Goal: Information Seeking & Learning: Learn about a topic

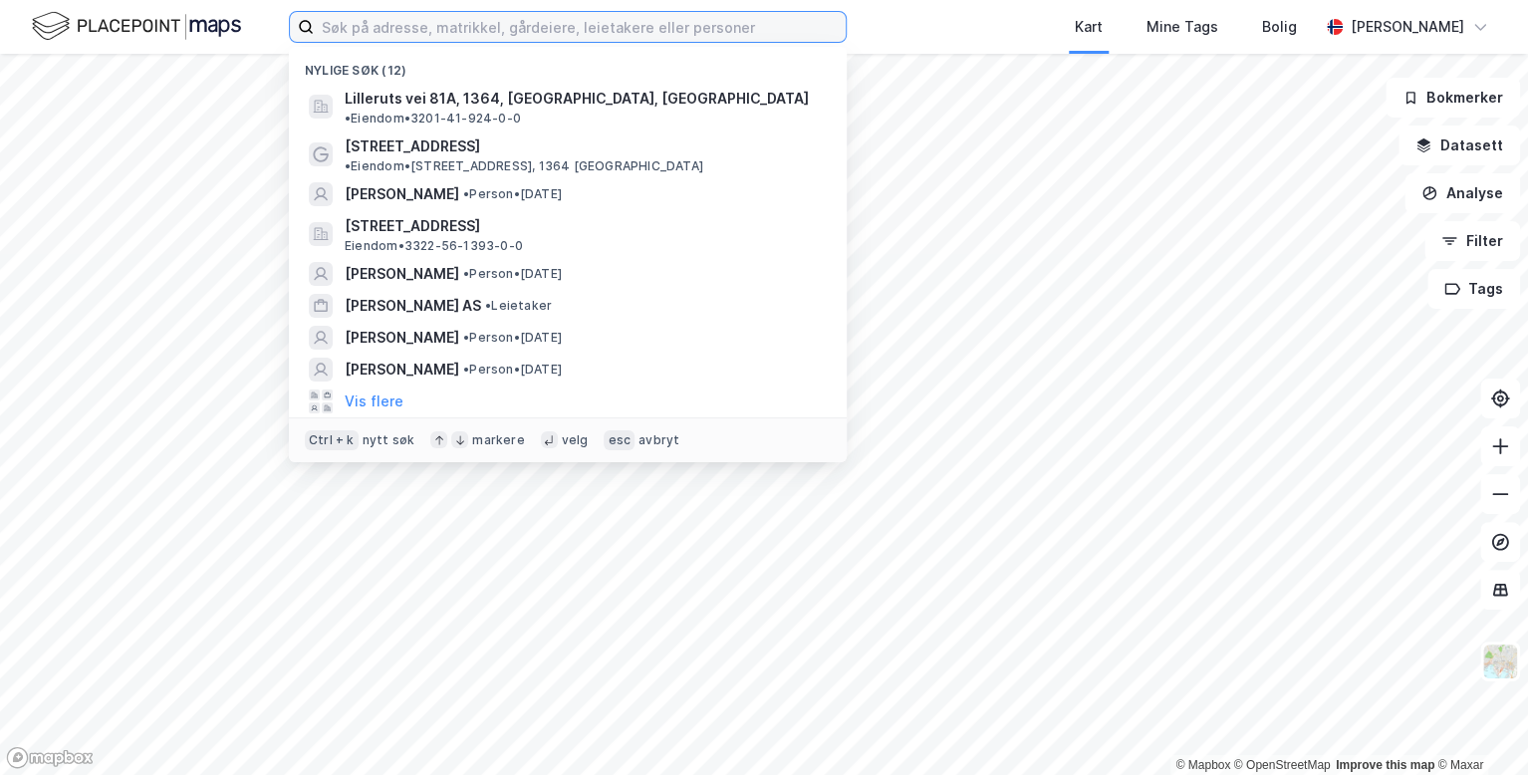
click at [427, 23] on input at bounding box center [580, 27] width 532 height 30
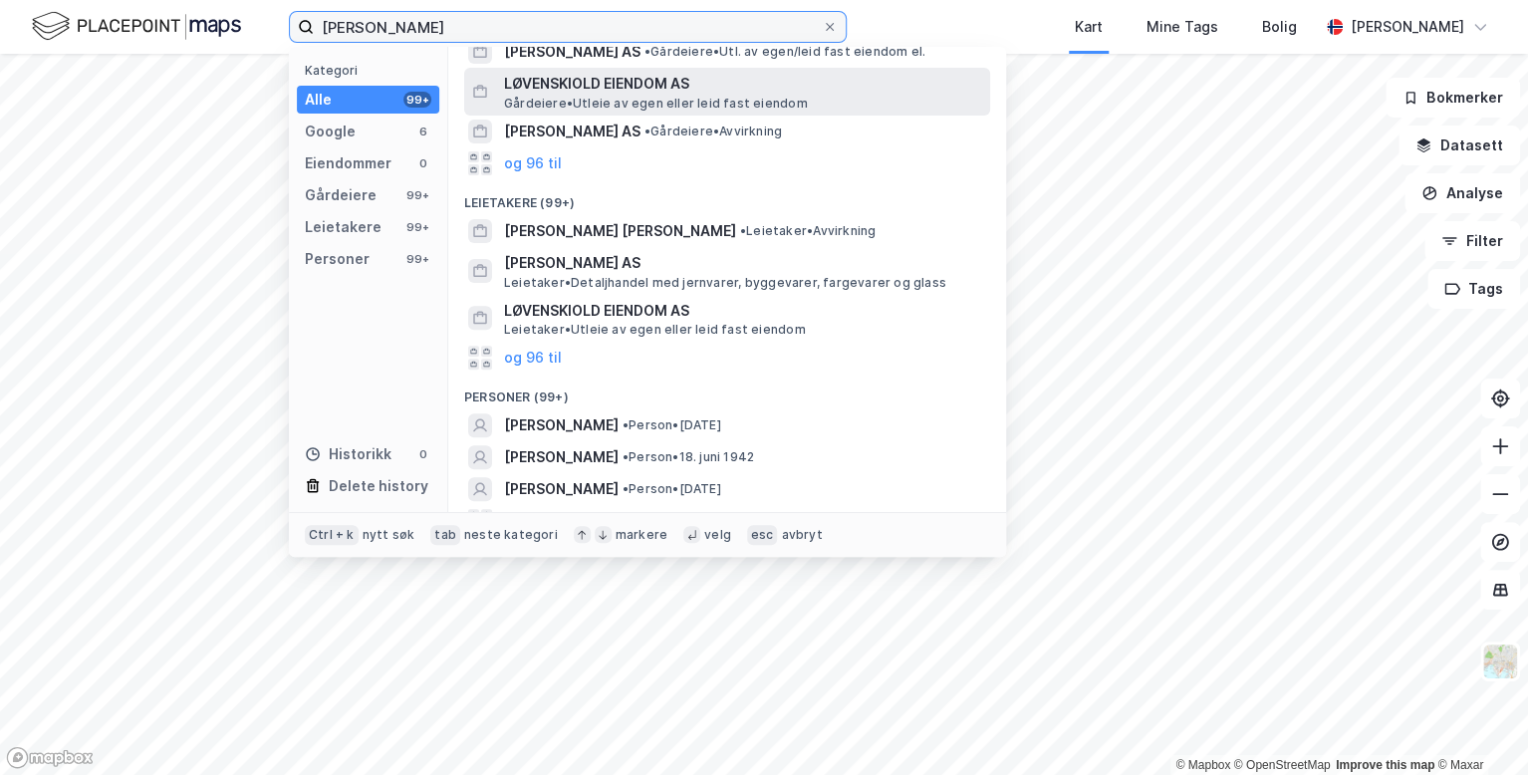
scroll to position [227, 0]
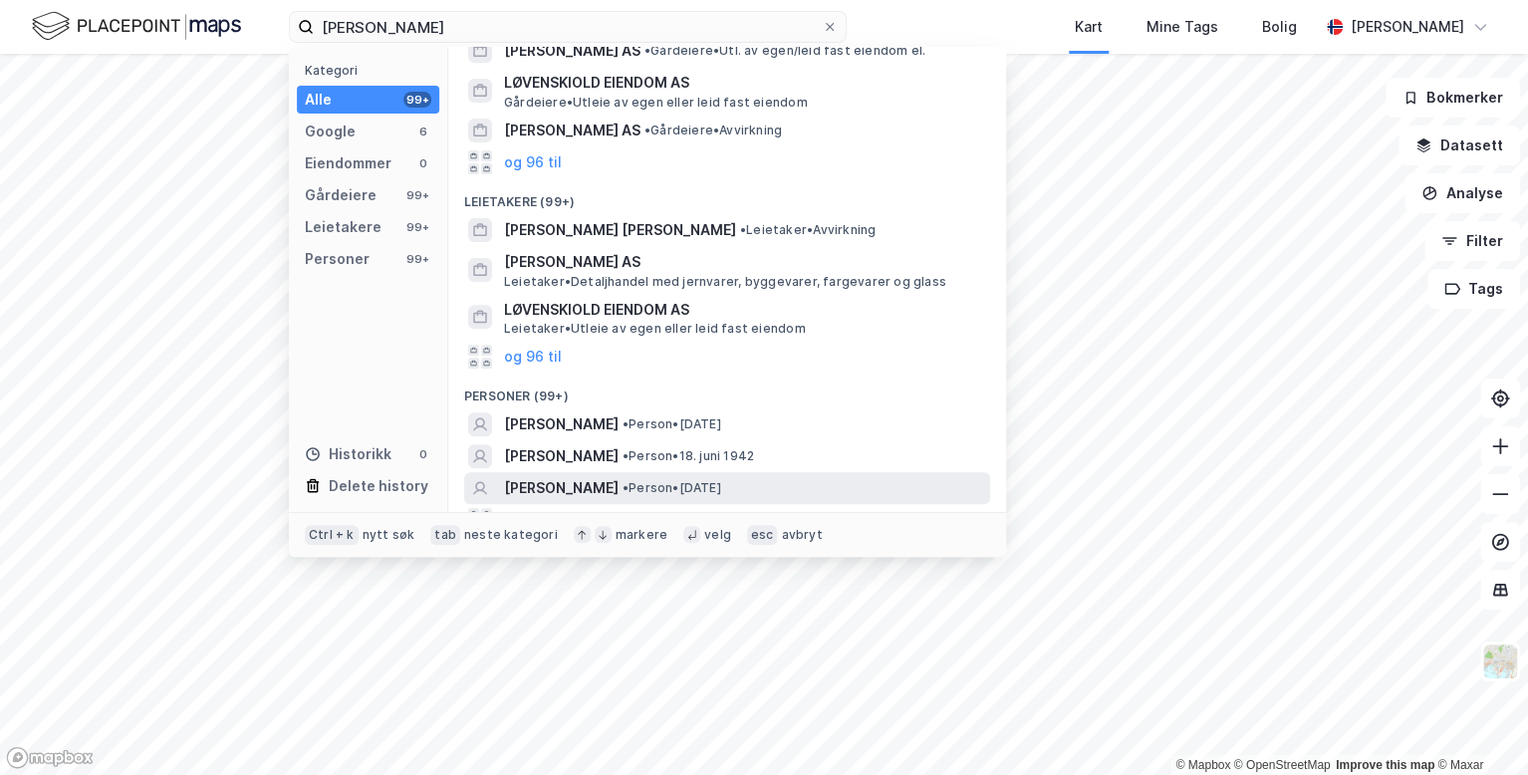
click at [584, 490] on span "[PERSON_NAME]" at bounding box center [561, 488] width 115 height 24
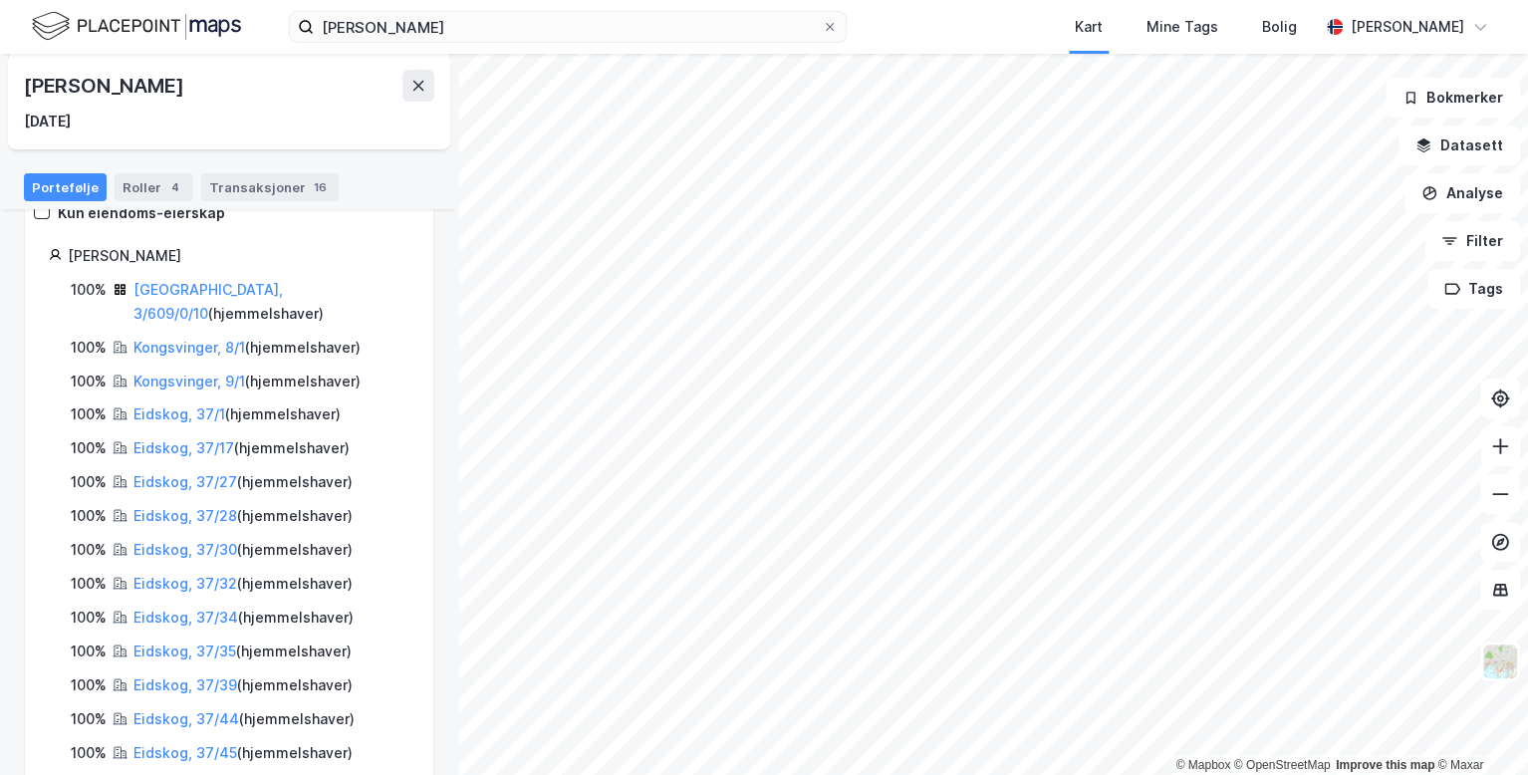
scroll to position [195, 0]
click at [197, 297] on link "[GEOGRAPHIC_DATA], 3/609/0/10" at bounding box center [208, 303] width 149 height 41
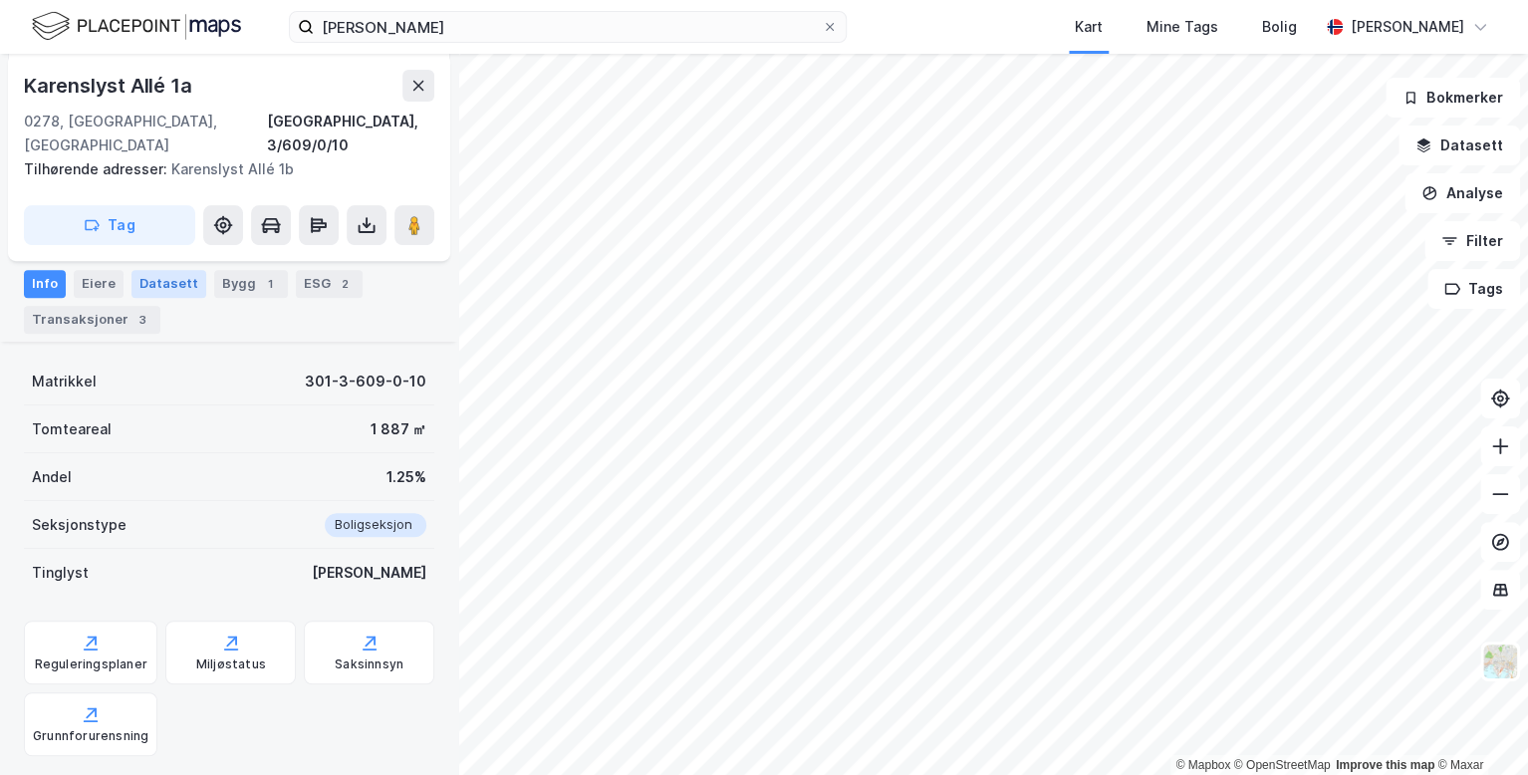
scroll to position [301, 0]
click at [77, 320] on div "Transaksjoner 3" at bounding box center [92, 318] width 136 height 28
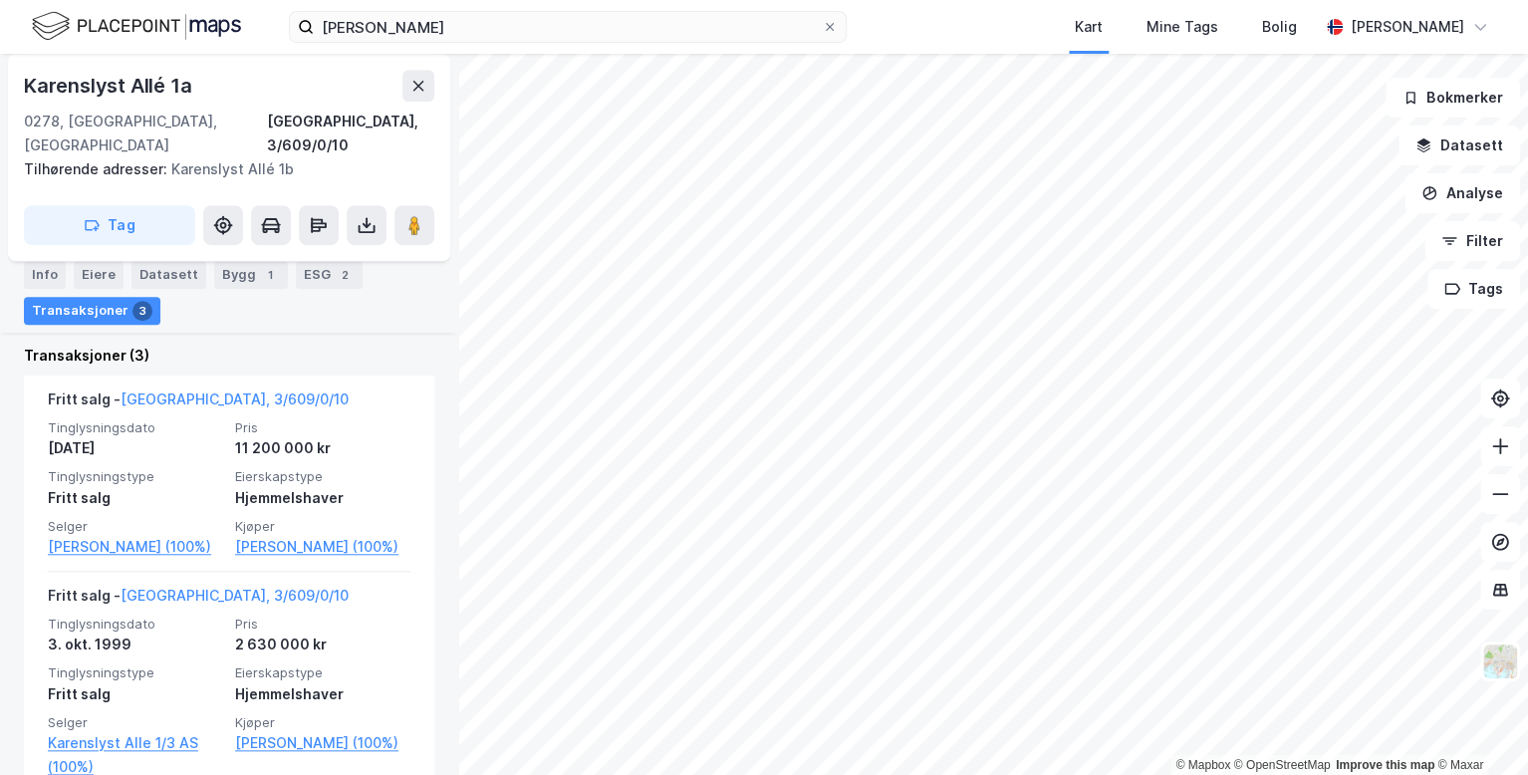
scroll to position [628, 0]
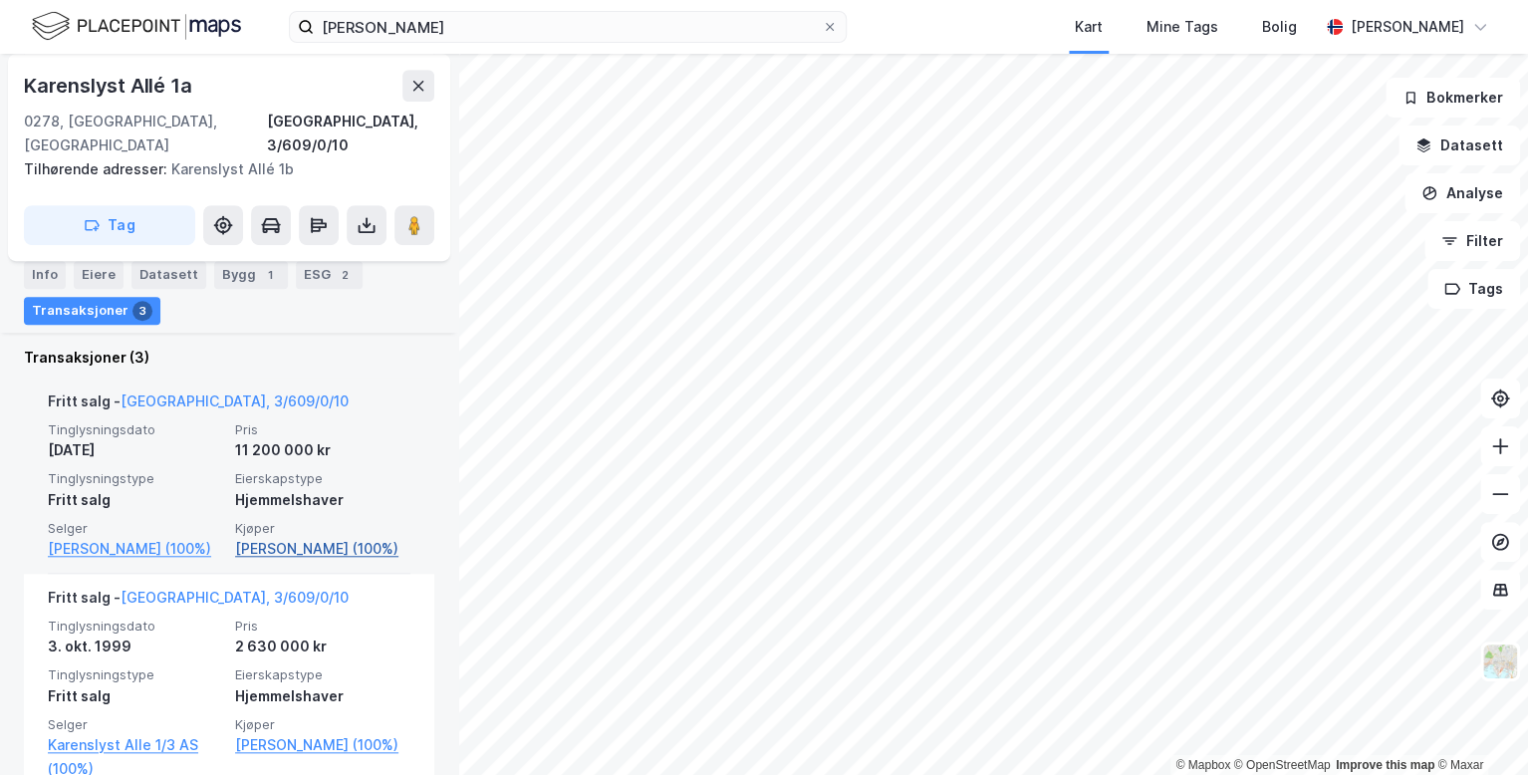
click at [253, 538] on link "[PERSON_NAME] (100%)" at bounding box center [322, 549] width 175 height 24
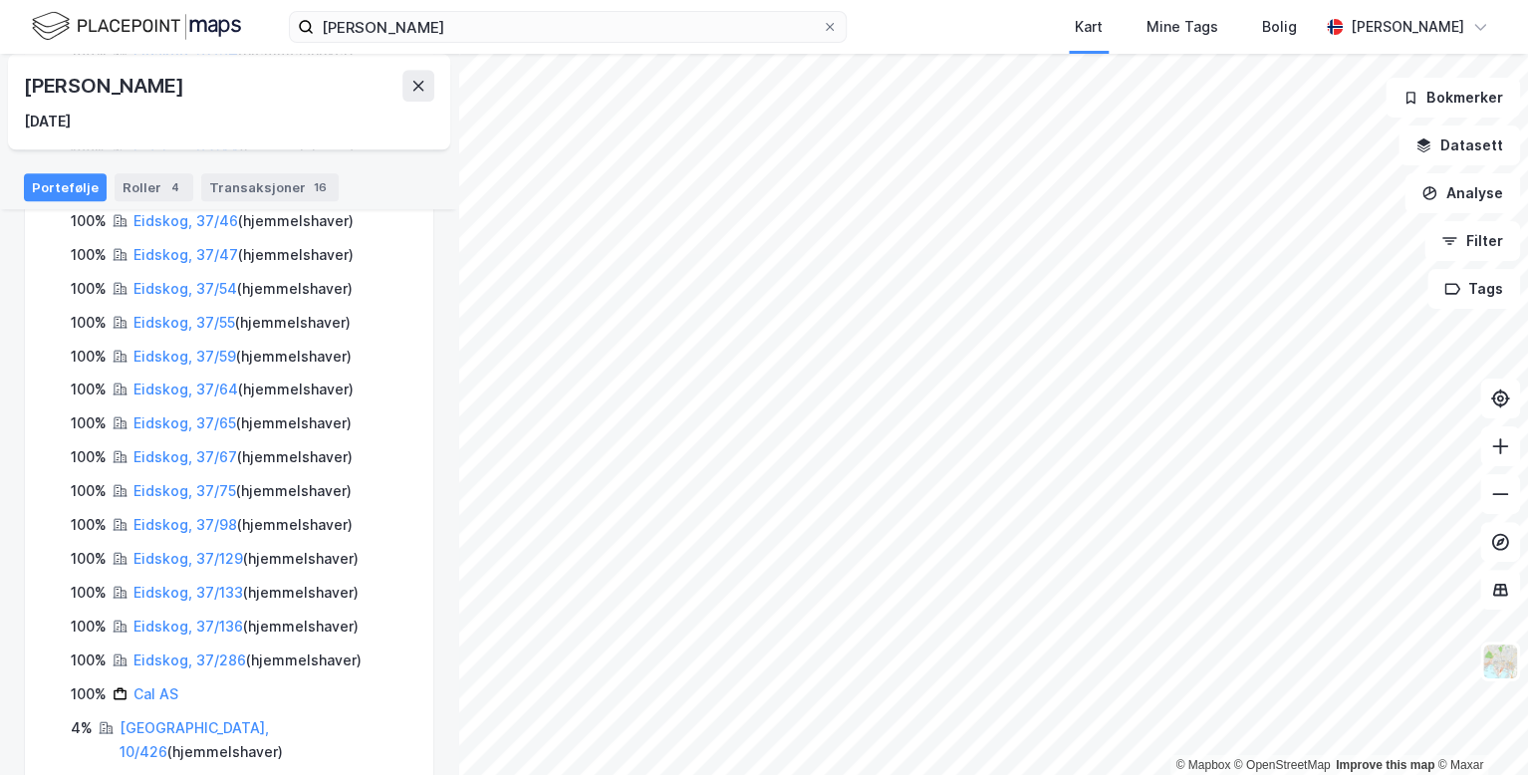
scroll to position [785, 0]
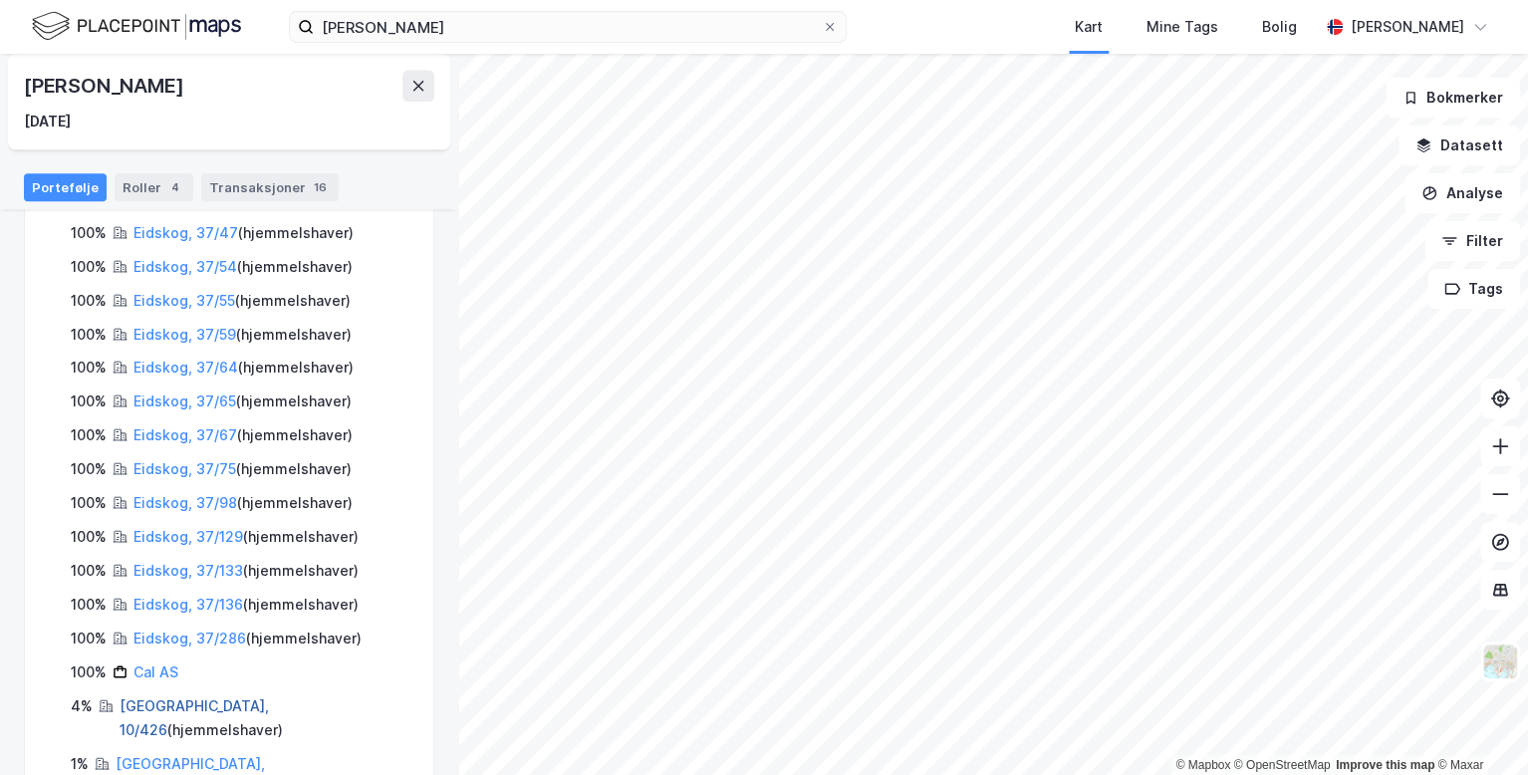
click at [179, 697] on link "[GEOGRAPHIC_DATA], 10/426" at bounding box center [194, 717] width 149 height 41
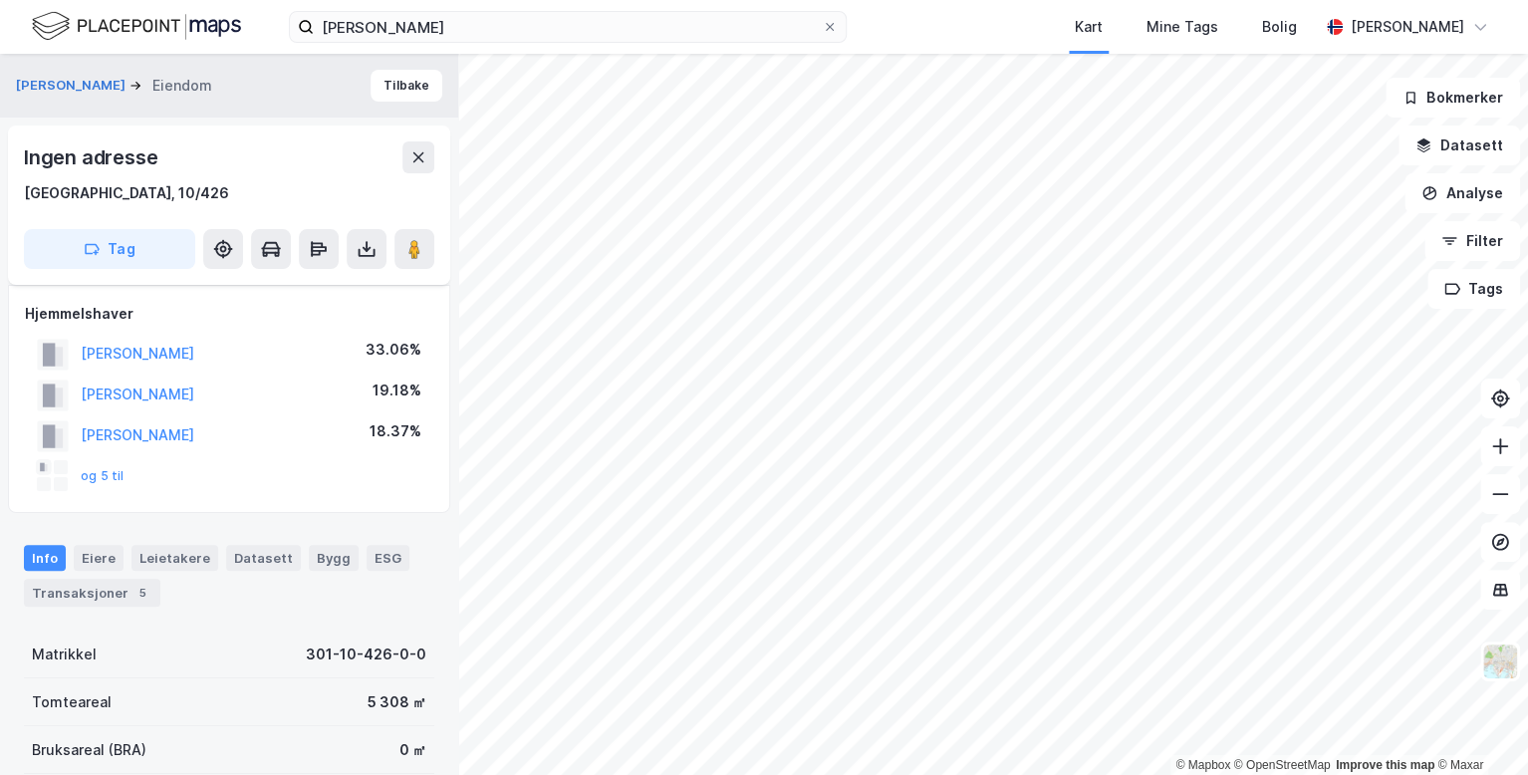
scroll to position [470, 0]
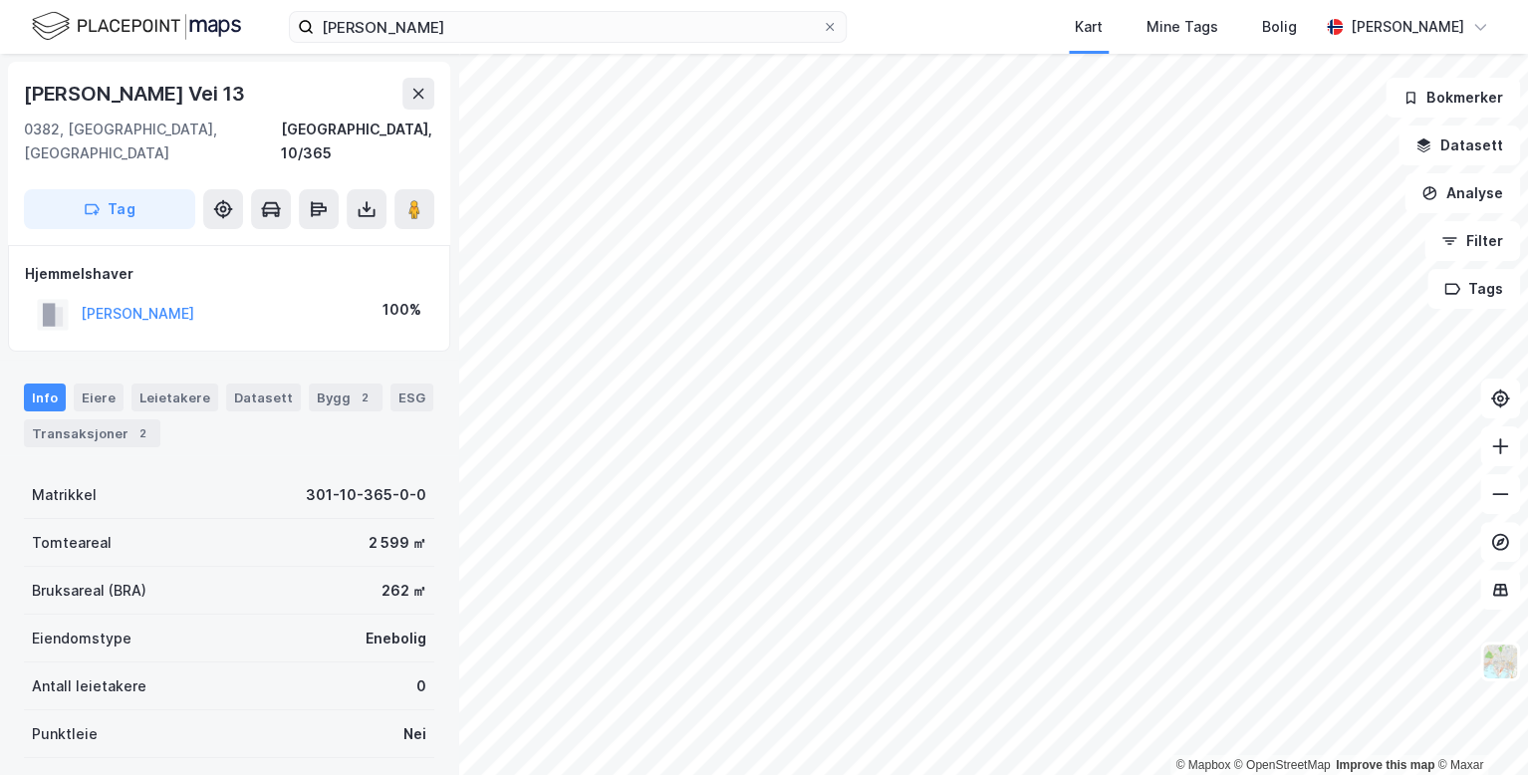
scroll to position [206, 0]
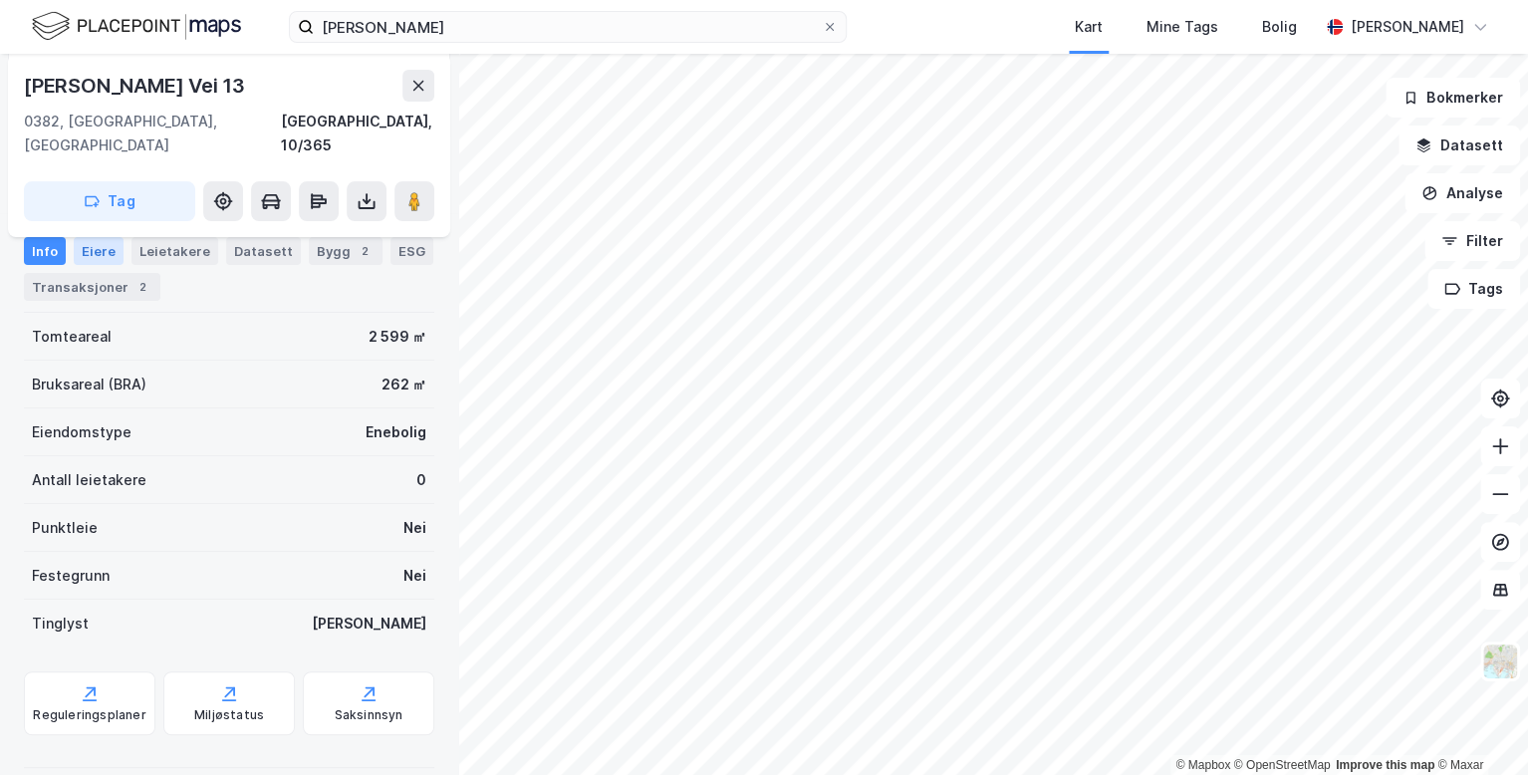
click at [95, 246] on div "Eiere" at bounding box center [99, 251] width 50 height 28
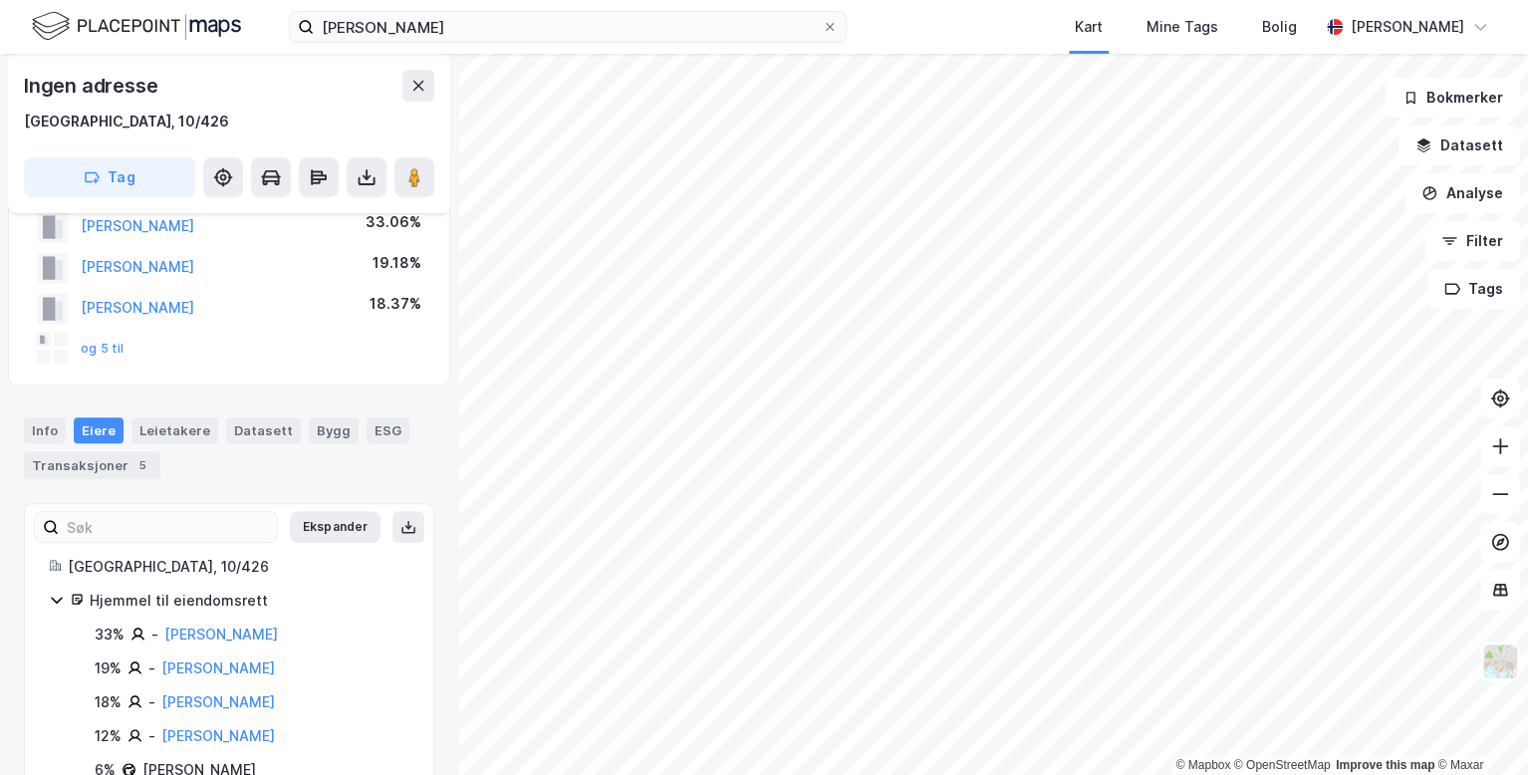
scroll to position [124, 0]
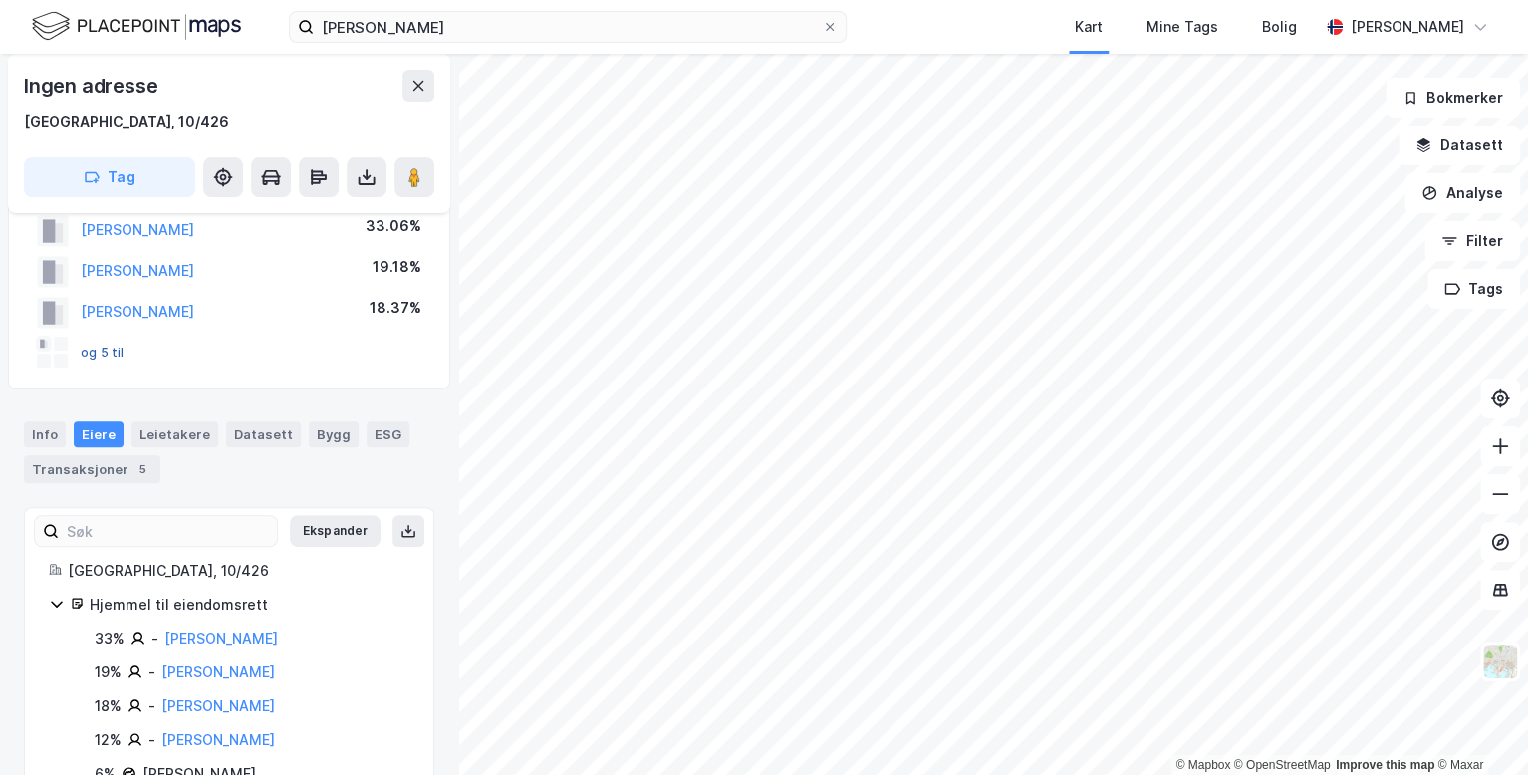
click at [0, 0] on button "og 5 til" at bounding box center [0, 0] width 0 height 0
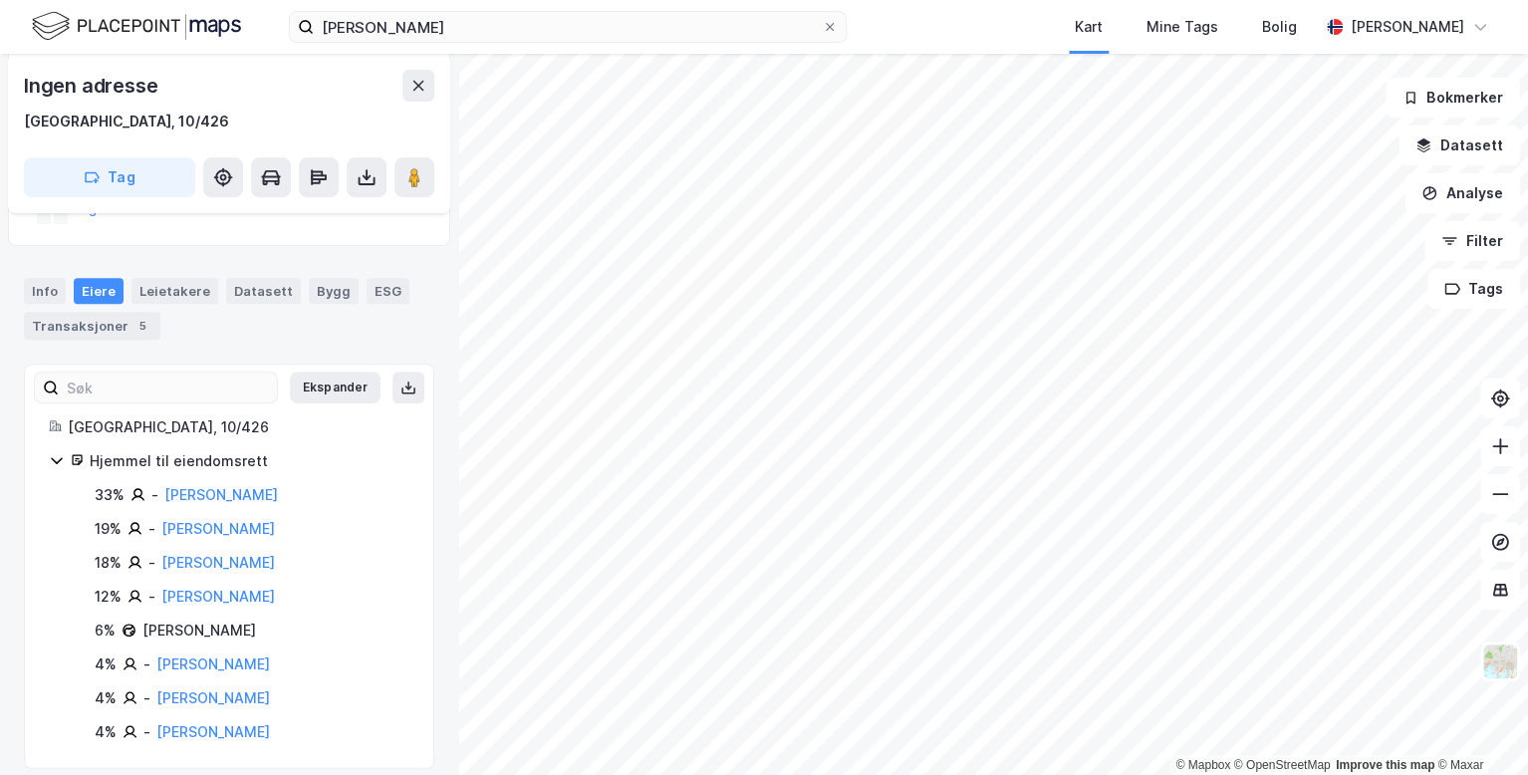
scroll to position [283, 0]
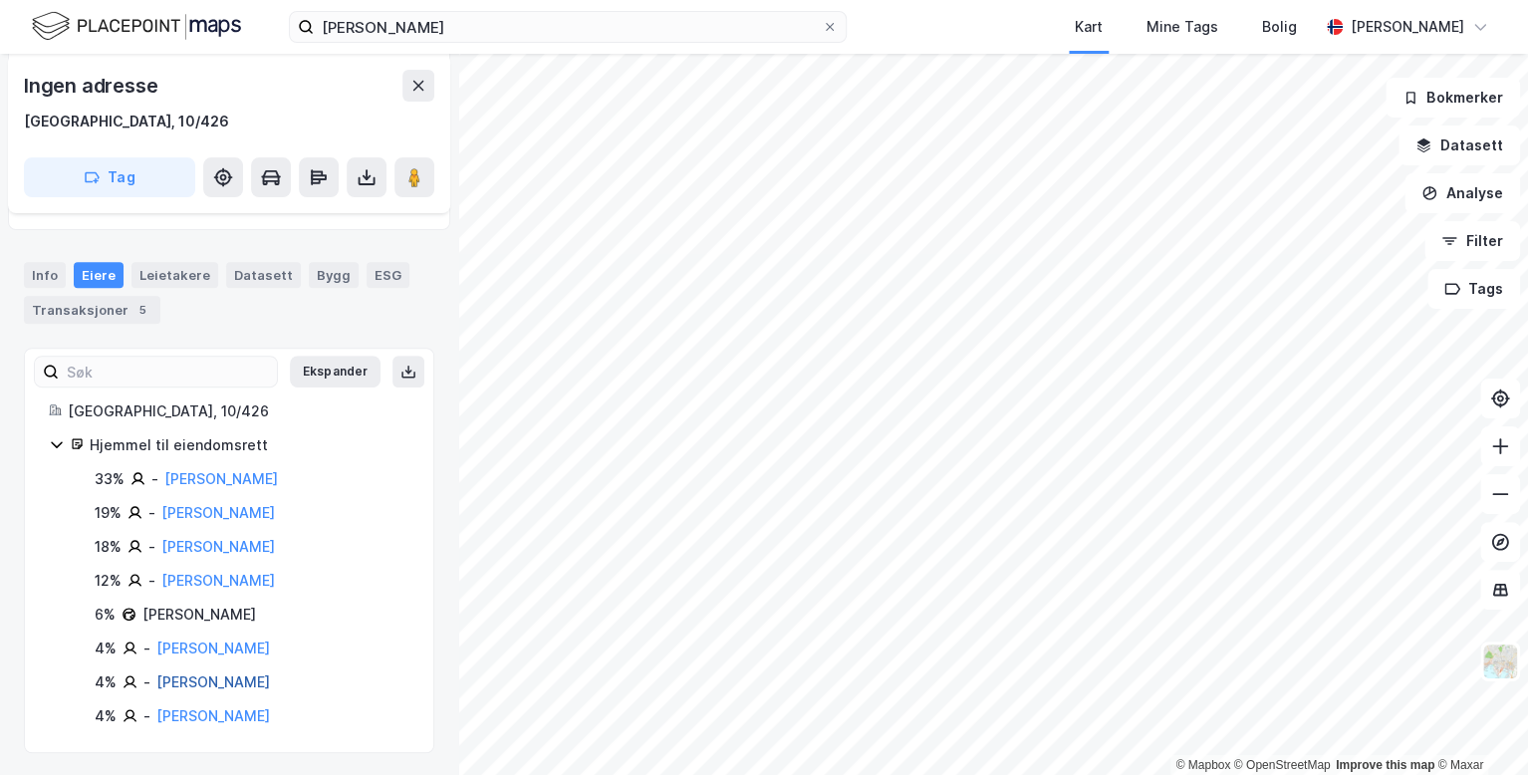
click at [231, 680] on link "[PERSON_NAME]" at bounding box center [213, 681] width 114 height 17
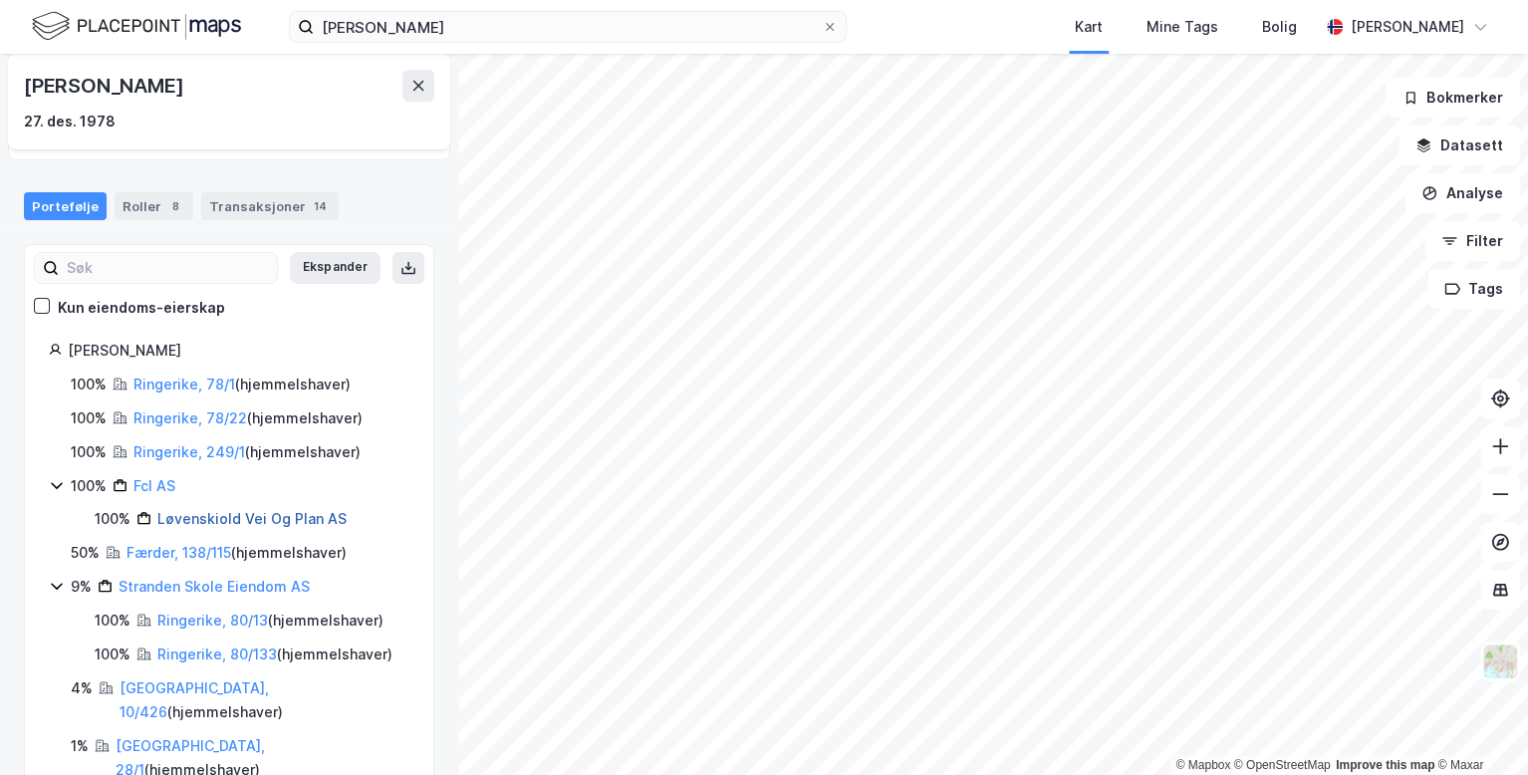
scroll to position [162, 0]
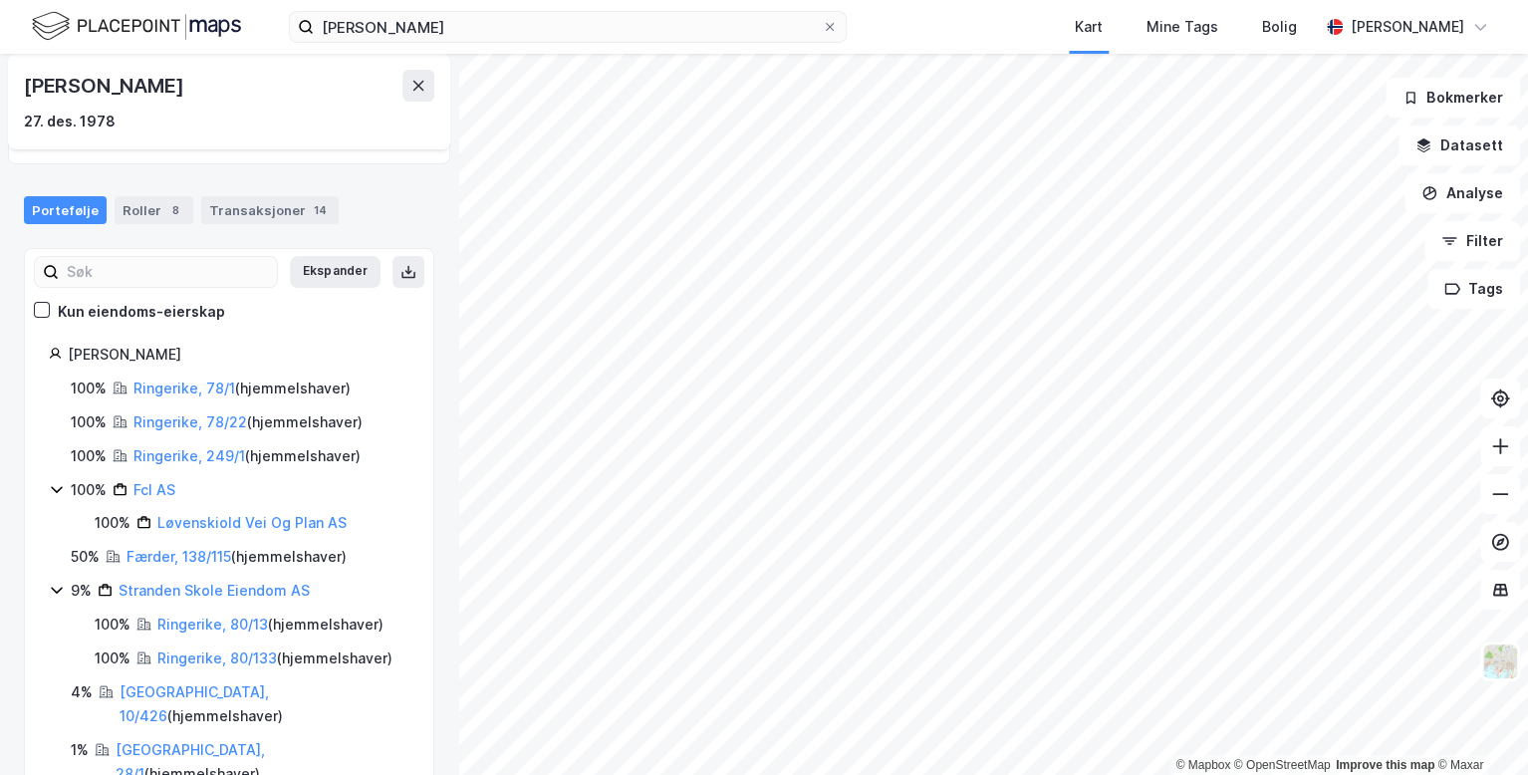
drag, startPoint x: 271, startPoint y: 87, endPoint x: 155, endPoint y: 104, distance: 116.8
click at [155, 104] on div "[PERSON_NAME] [DATE]" at bounding box center [229, 102] width 410 height 64
copy div "Løvenskiold"
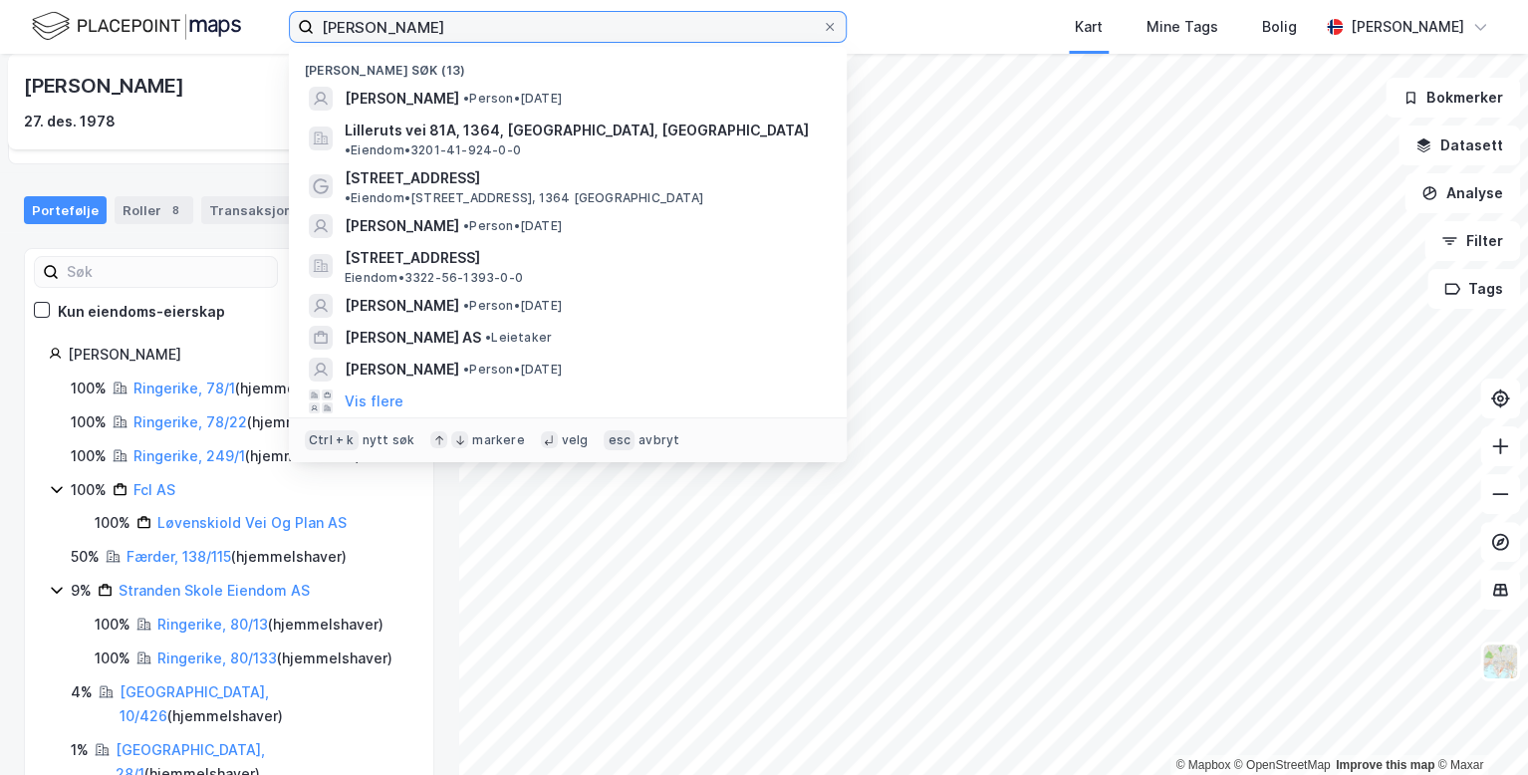
click at [474, 30] on input "[PERSON_NAME]" at bounding box center [568, 27] width 508 height 30
drag, startPoint x: 381, startPoint y: 28, endPoint x: 225, endPoint y: 43, distance: 156.1
click at [225, 43] on div "[PERSON_NAME] søk (13) [PERSON_NAME] • [DATE] Lilleruts vei 81A, 1364, [GEOGRAP…" at bounding box center [764, 27] width 1528 height 54
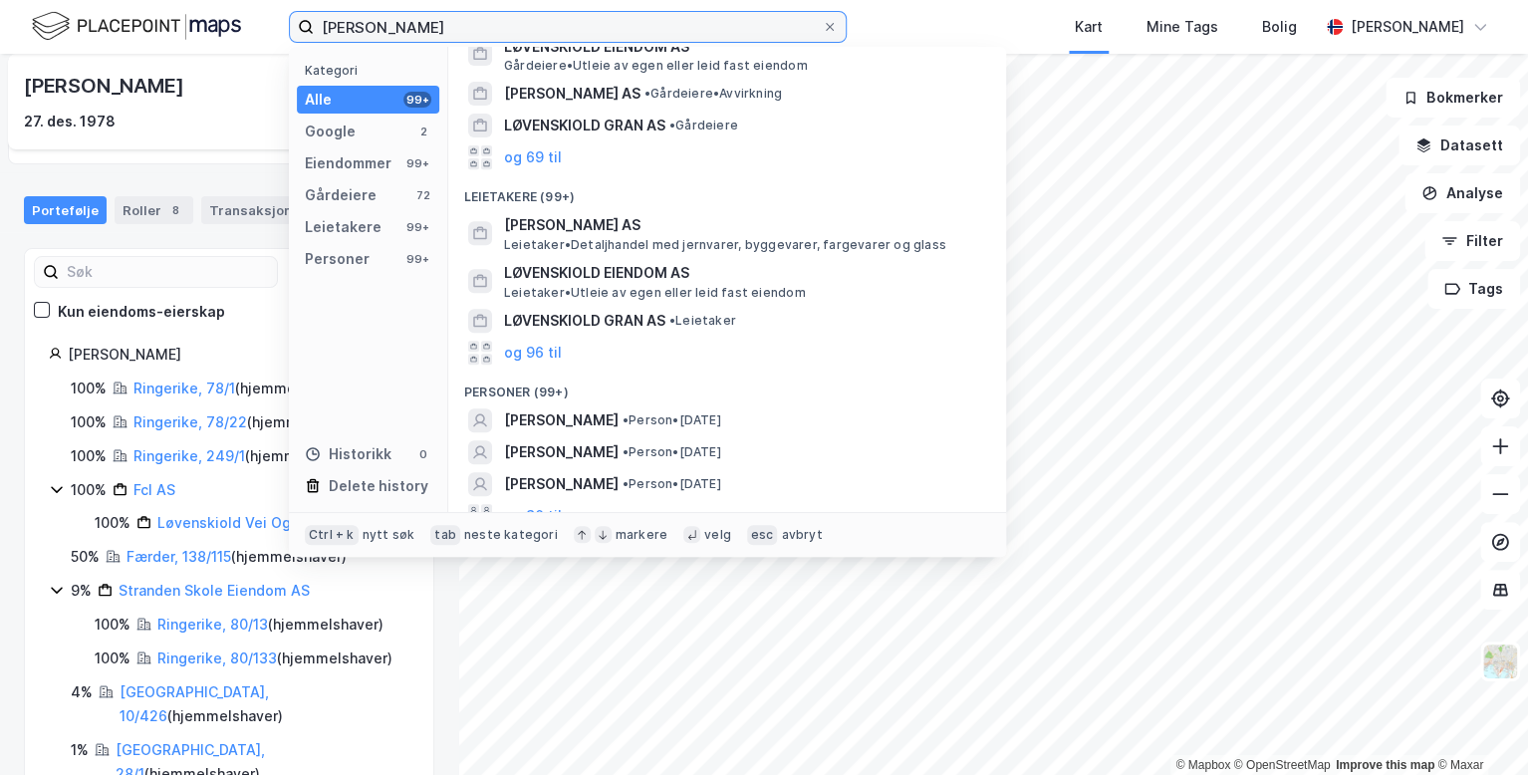
scroll to position [383, 0]
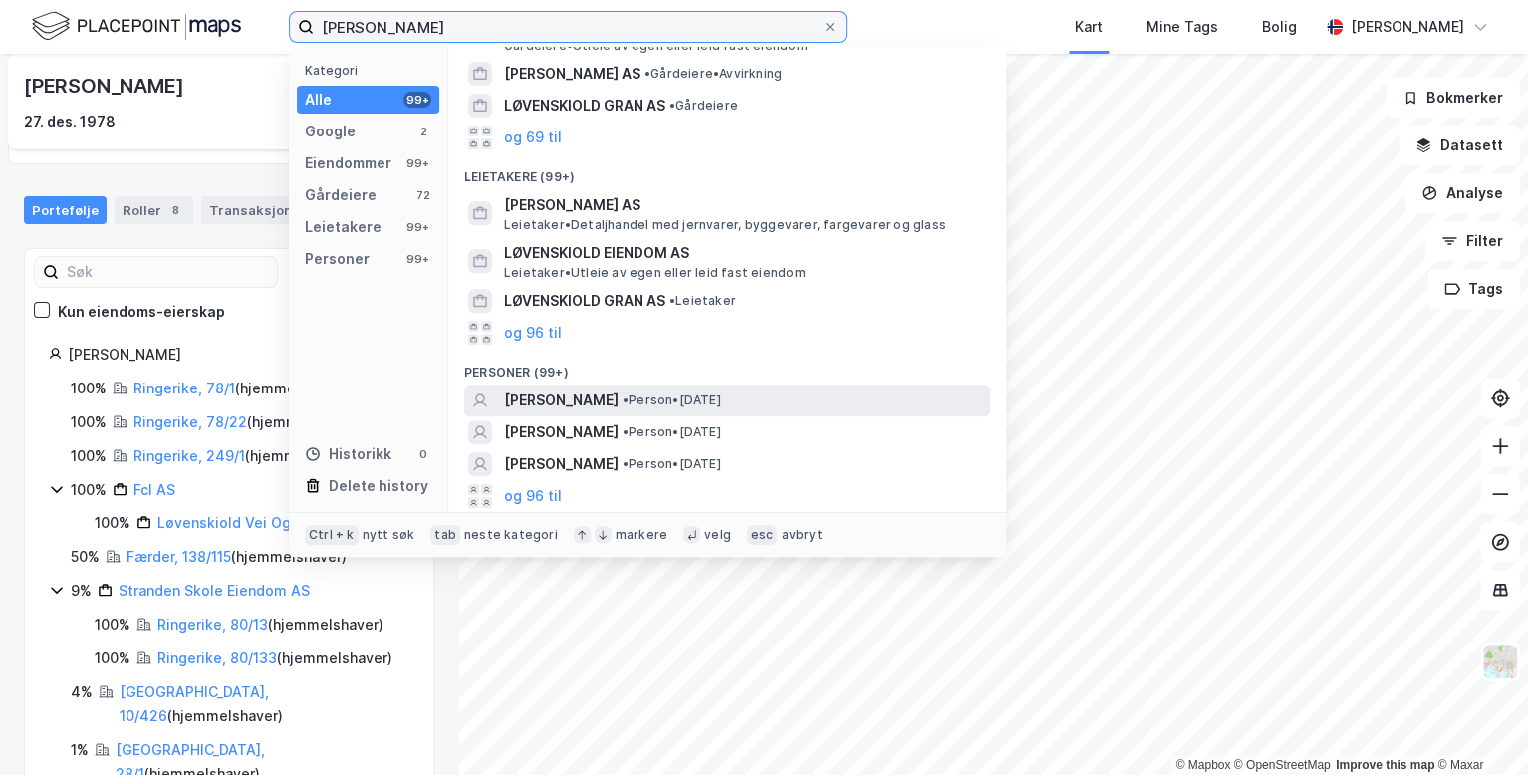
type input "[PERSON_NAME]"
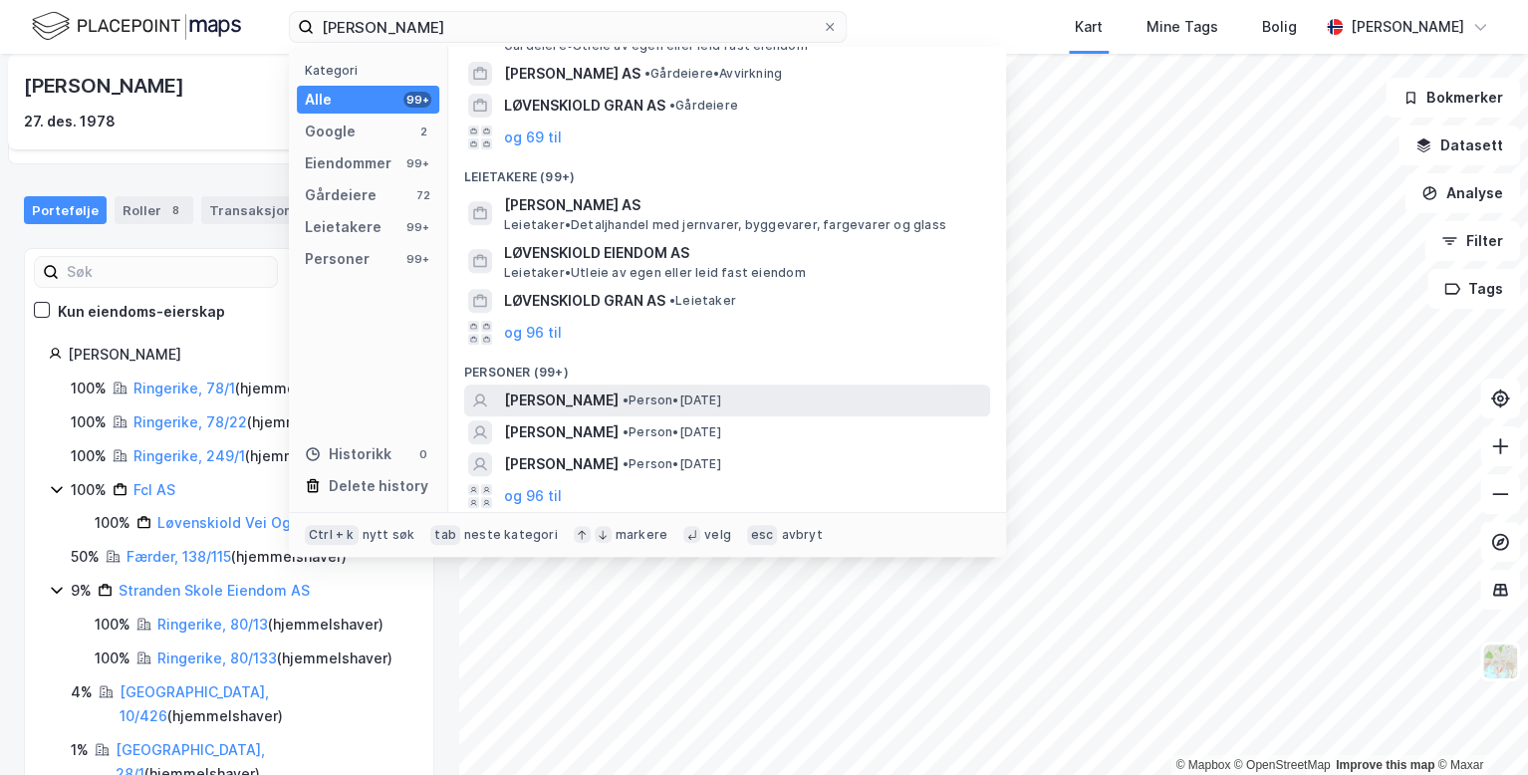
click at [619, 405] on span "[PERSON_NAME]" at bounding box center [561, 401] width 115 height 24
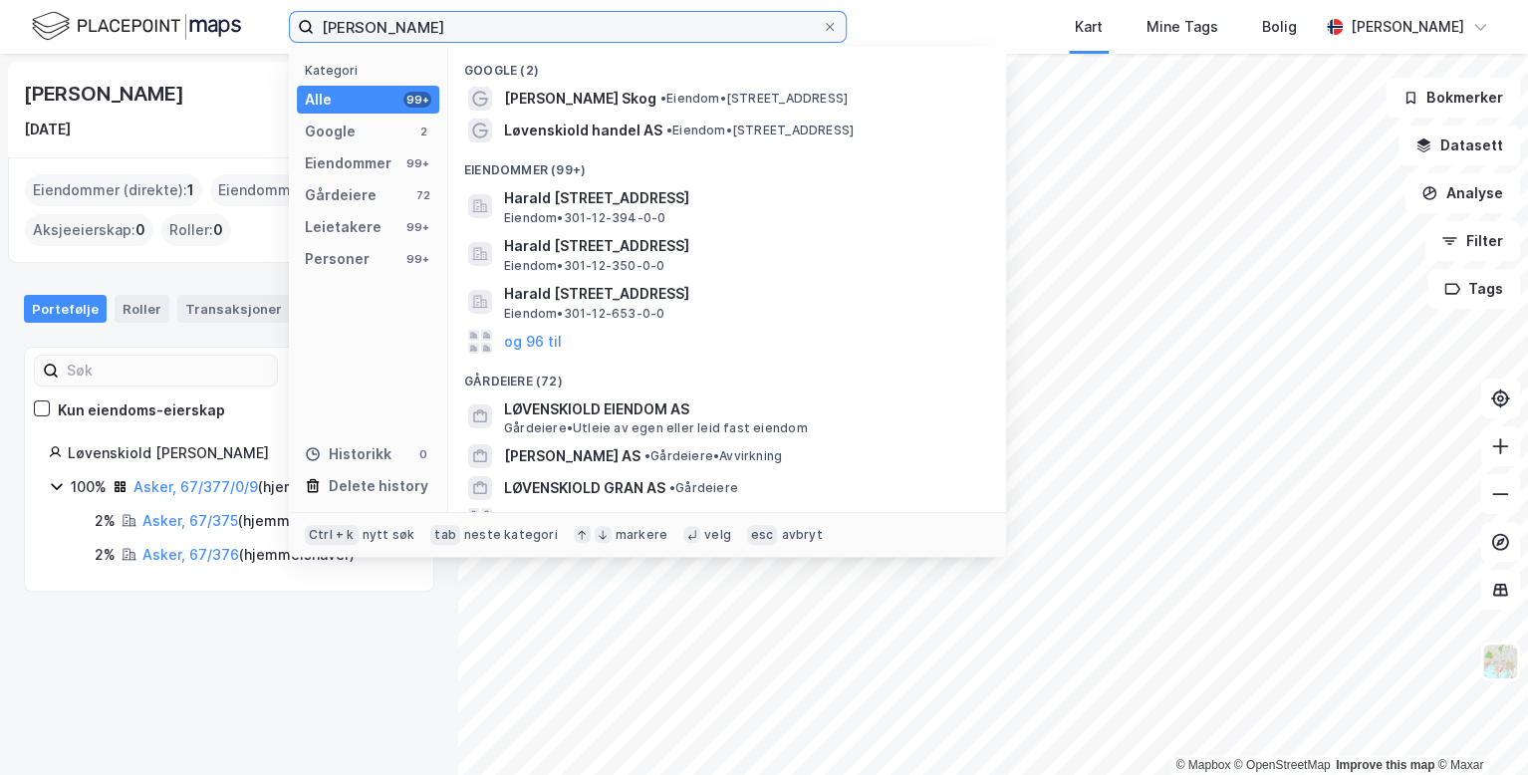
click at [574, 21] on input "[PERSON_NAME]" at bounding box center [568, 27] width 508 height 30
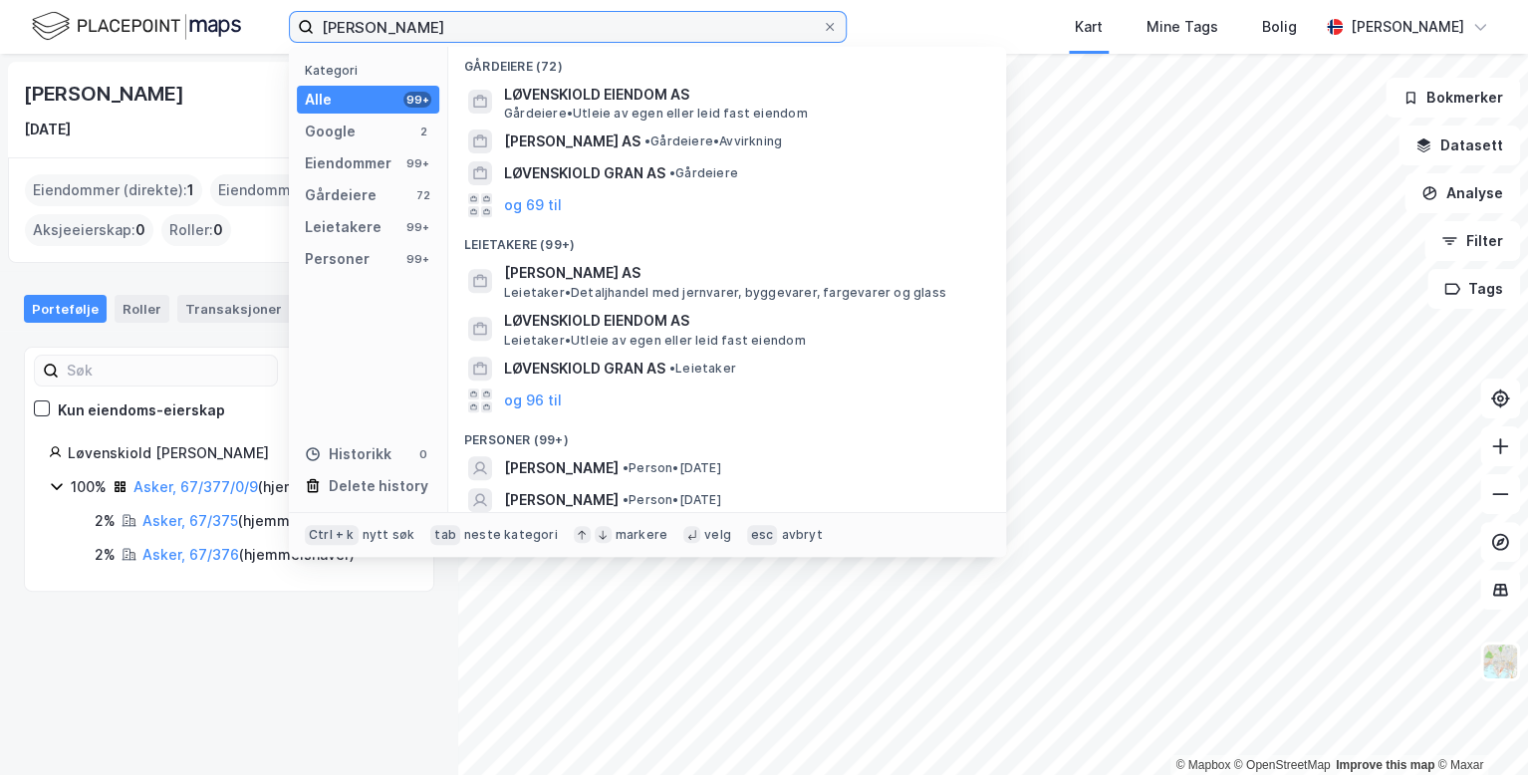
scroll to position [383, 0]
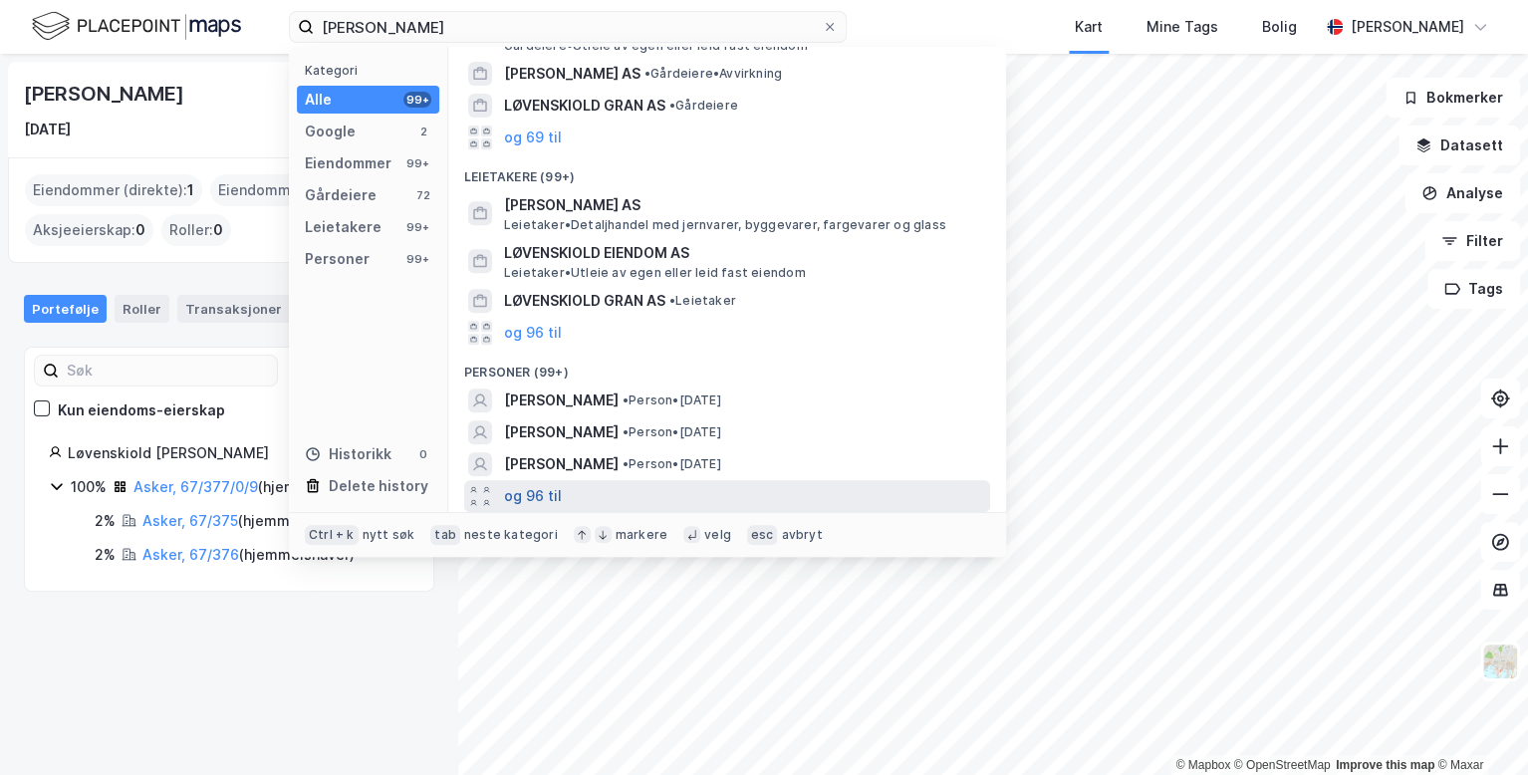
click at [539, 493] on button "og 96 til" at bounding box center [533, 496] width 58 height 24
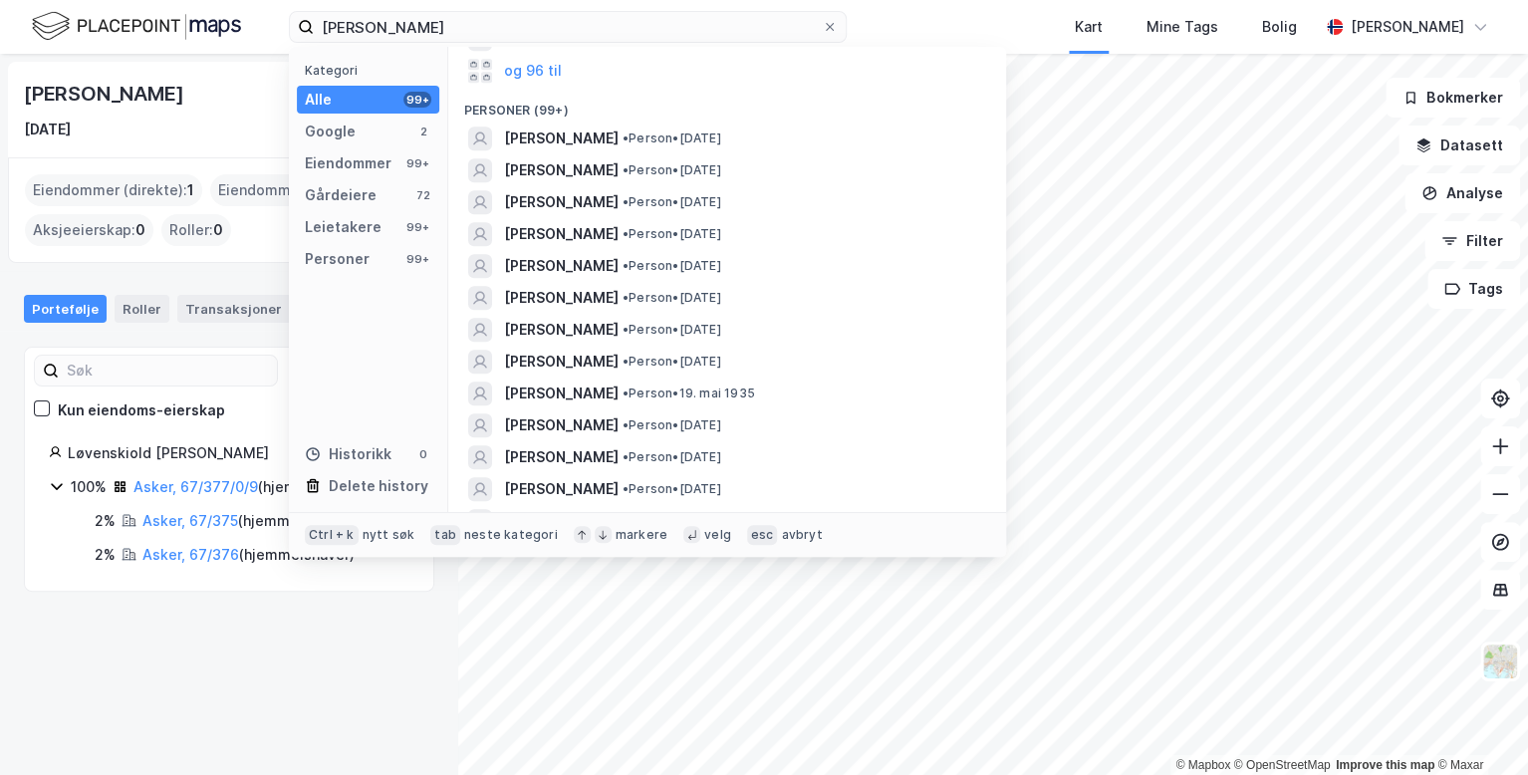
scroll to position [646, 0]
click at [606, 239] on span "[PERSON_NAME]" at bounding box center [561, 233] width 115 height 24
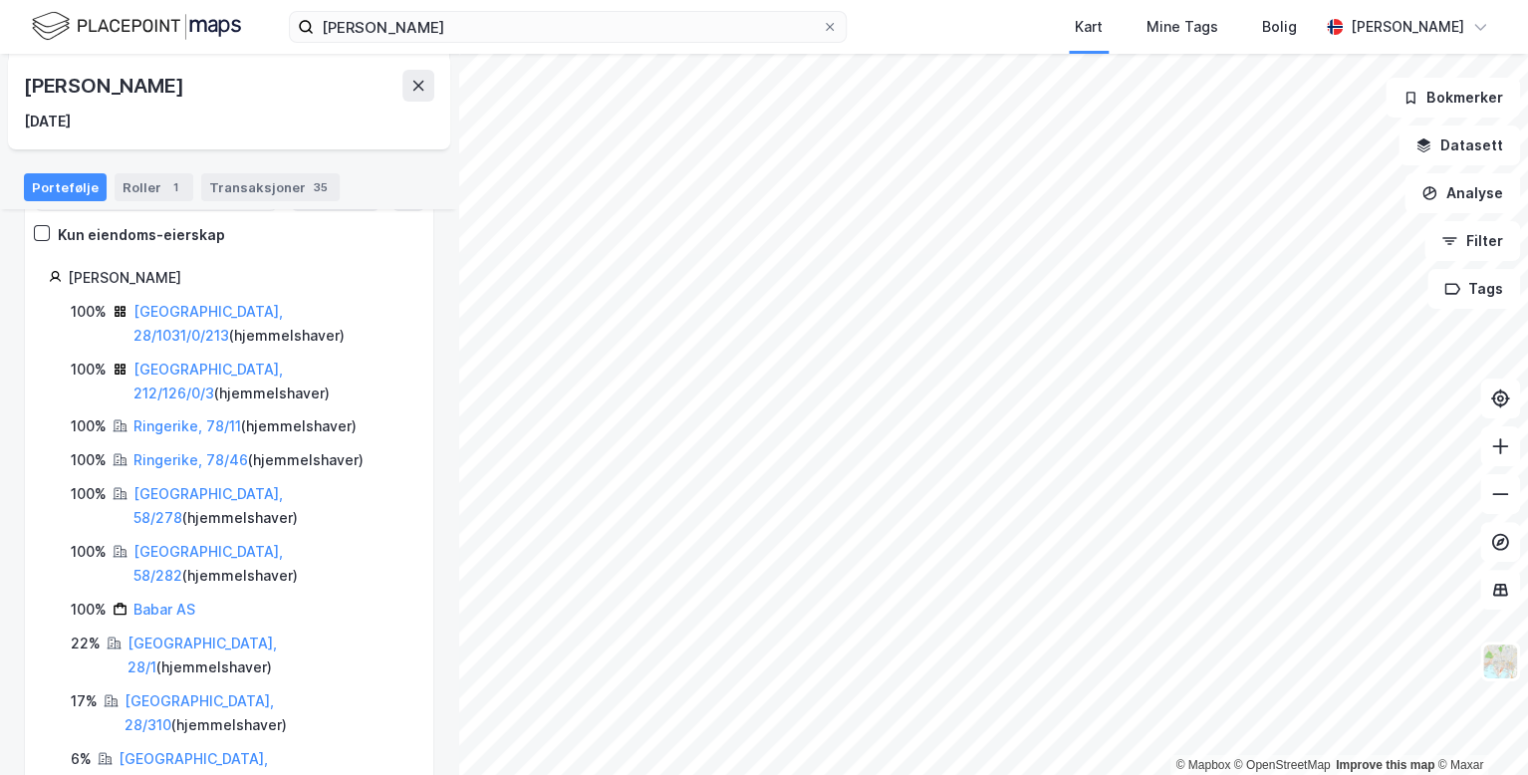
scroll to position [177, 0]
click at [160, 483] on link "[GEOGRAPHIC_DATA], 58/278" at bounding box center [208, 503] width 149 height 41
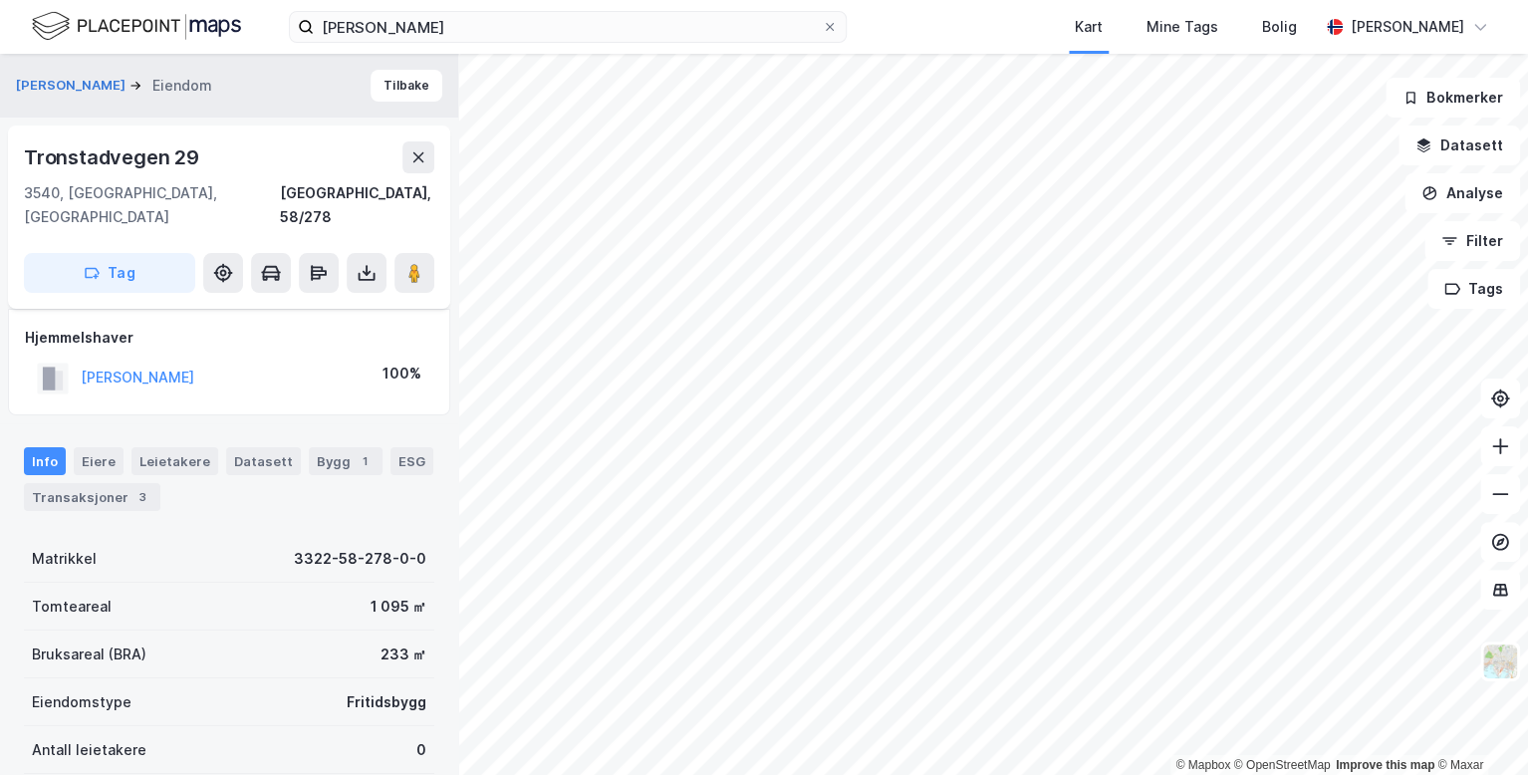
scroll to position [270, 0]
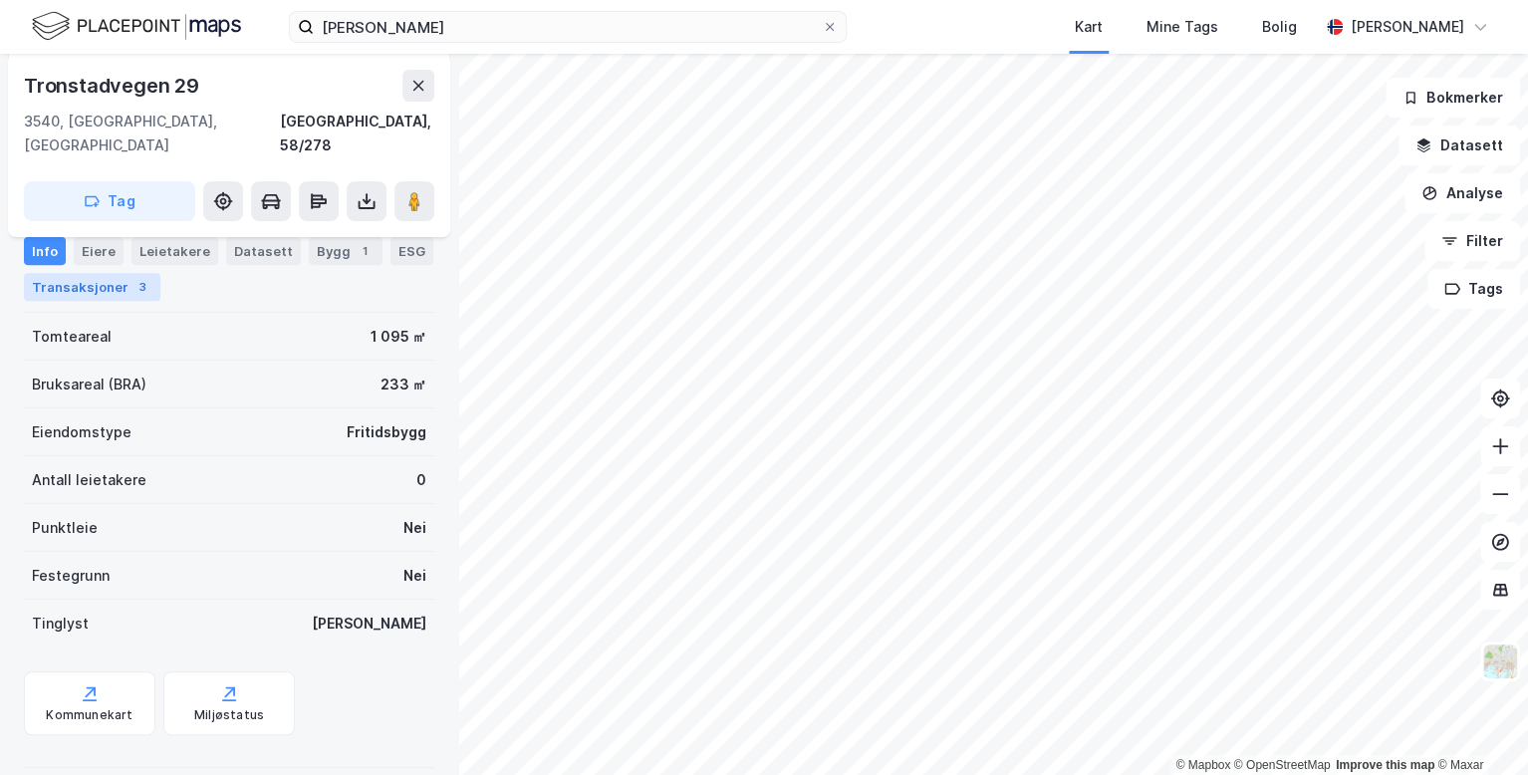
click at [106, 290] on div "Transaksjoner 3" at bounding box center [92, 287] width 136 height 28
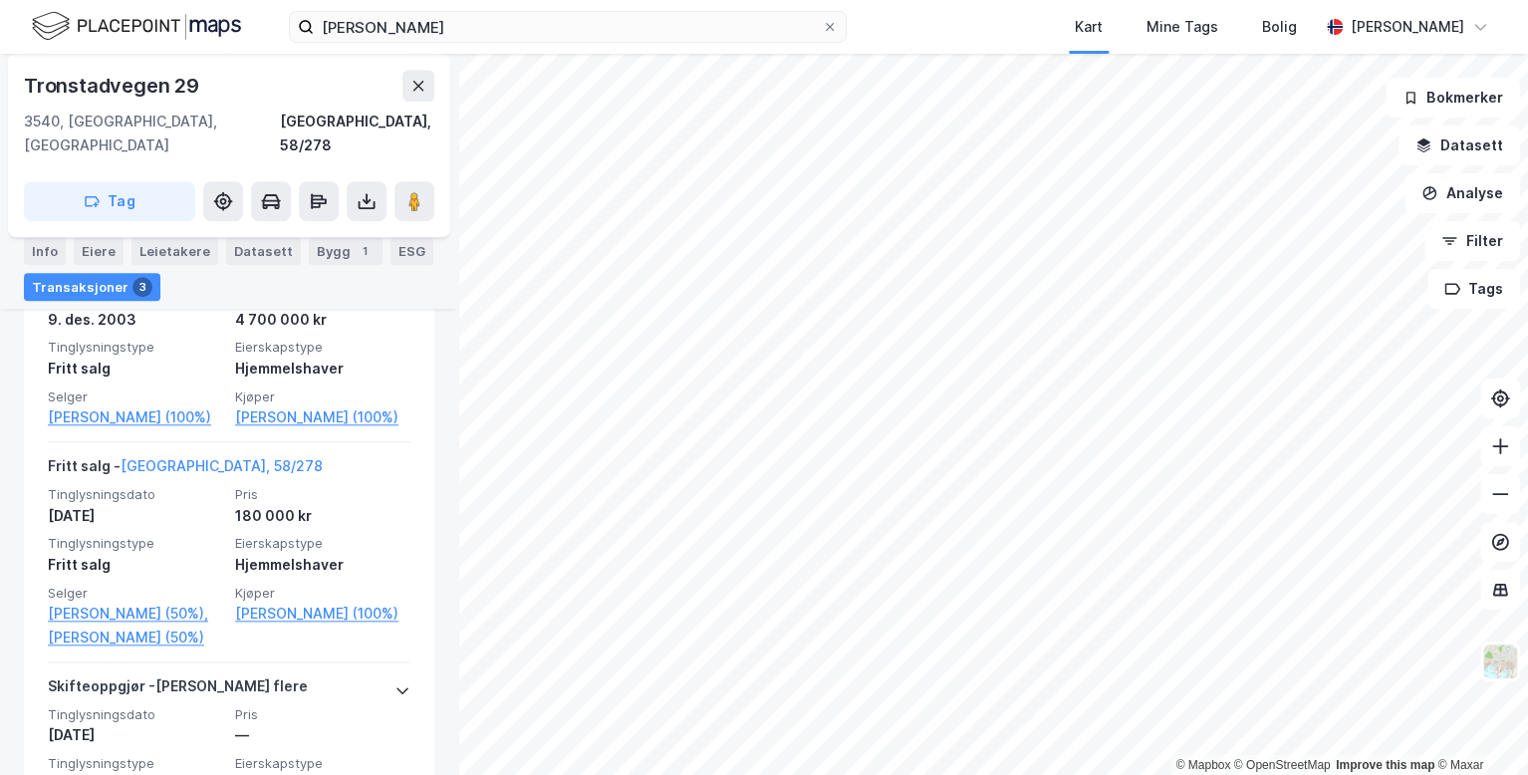
scroll to position [640, 0]
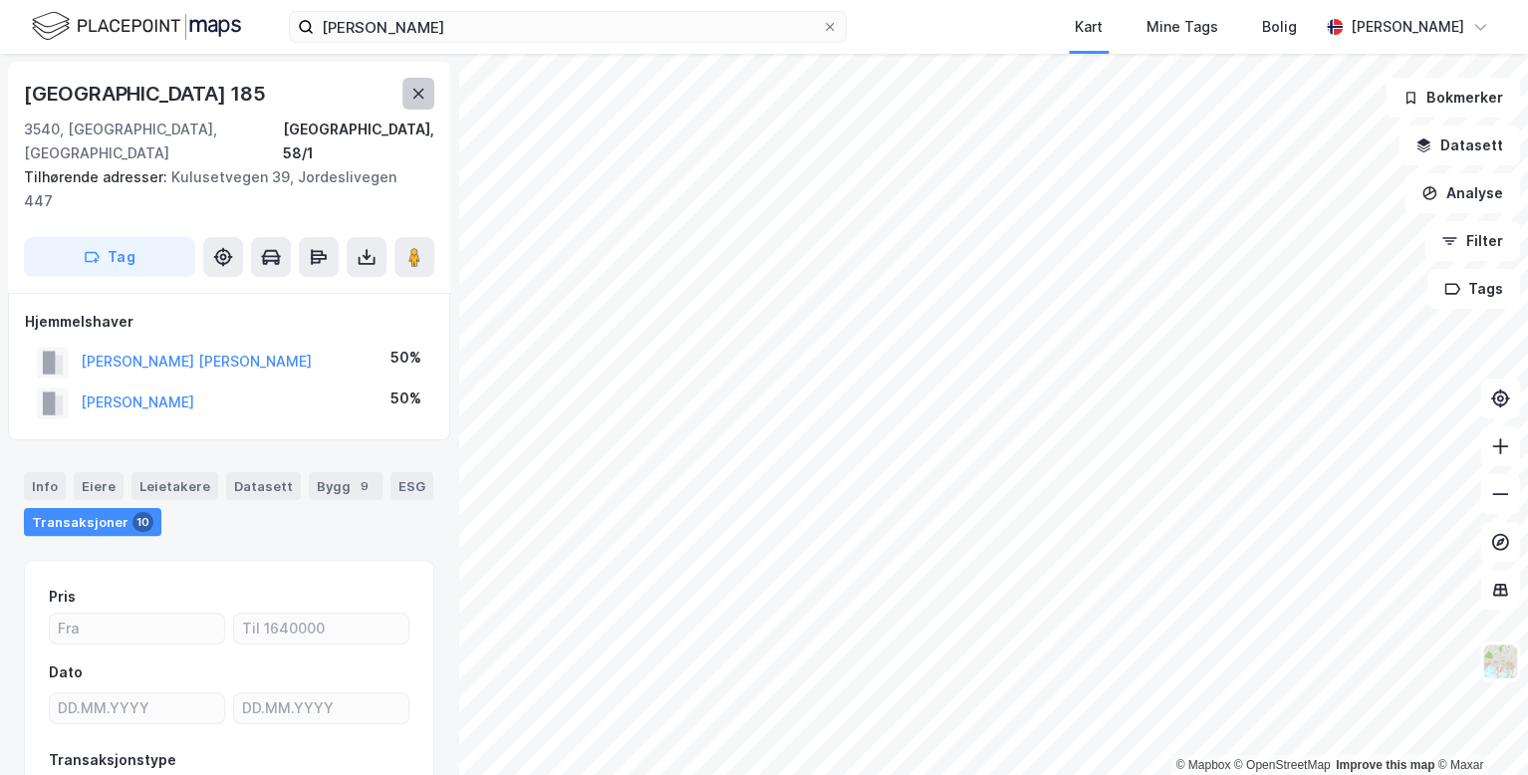
click at [422, 94] on icon at bounding box center [418, 94] width 16 height 16
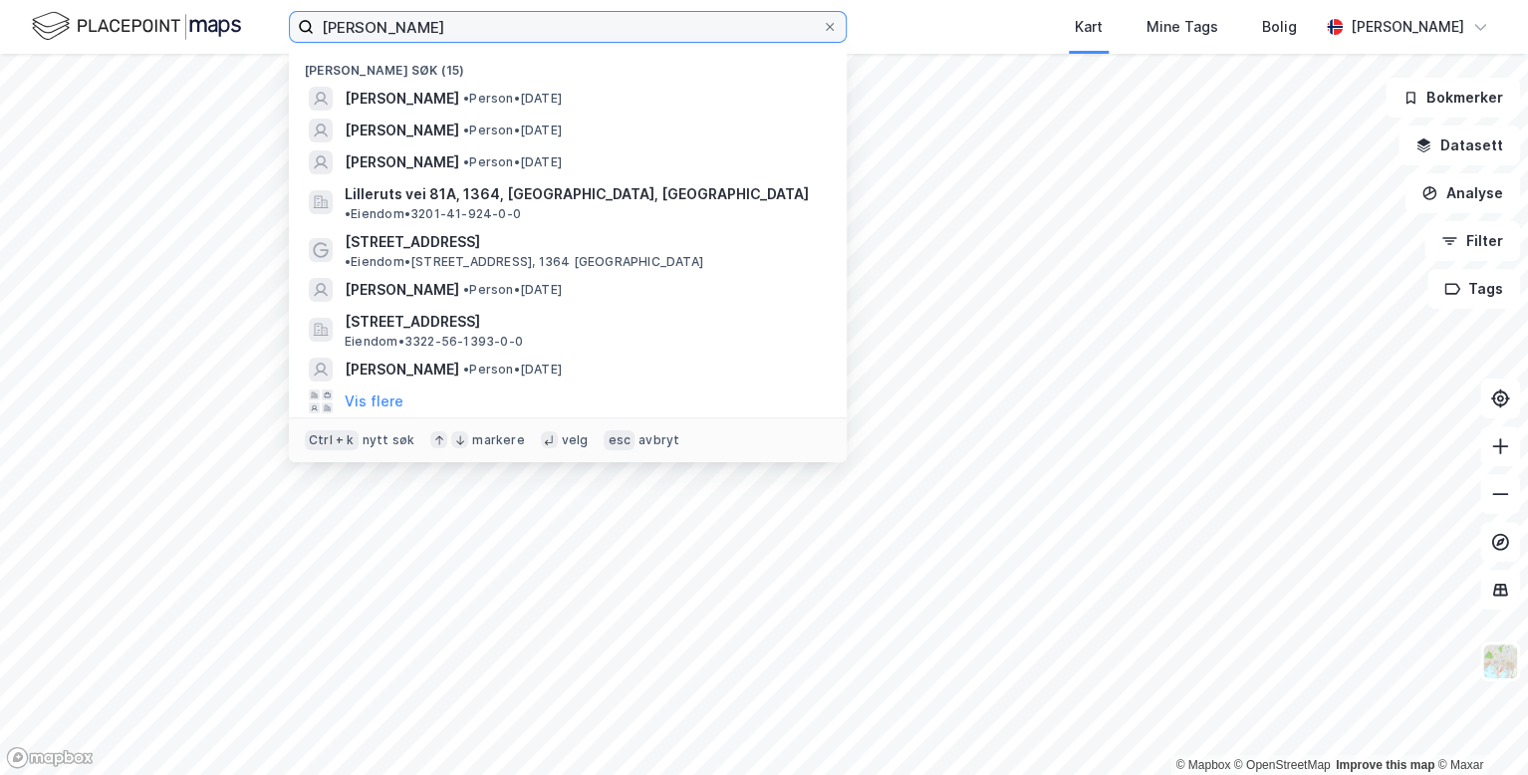
click at [517, 40] on input "[PERSON_NAME]" at bounding box center [568, 27] width 508 height 30
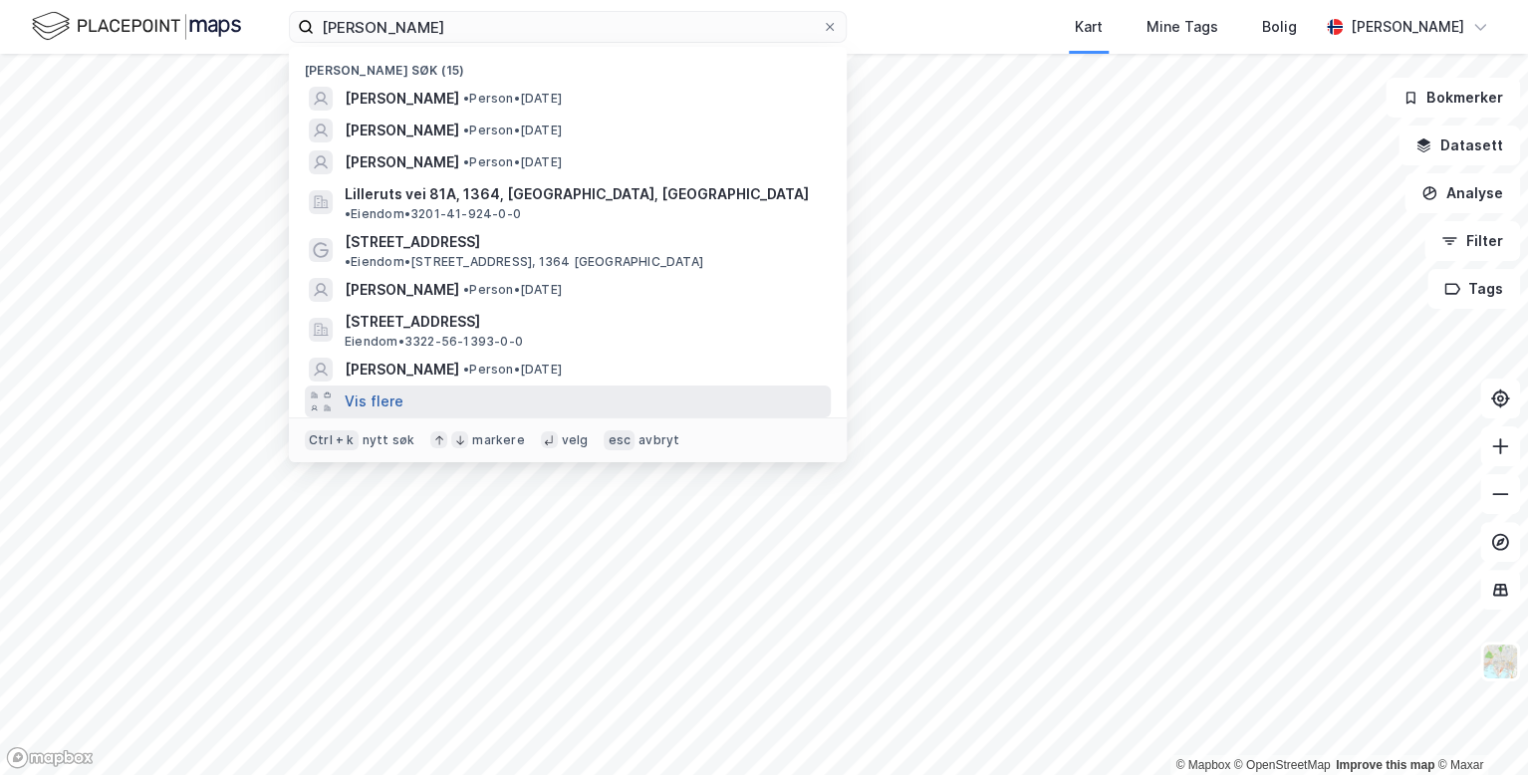
click at [391, 390] on button "Vis flere" at bounding box center [374, 402] width 59 height 24
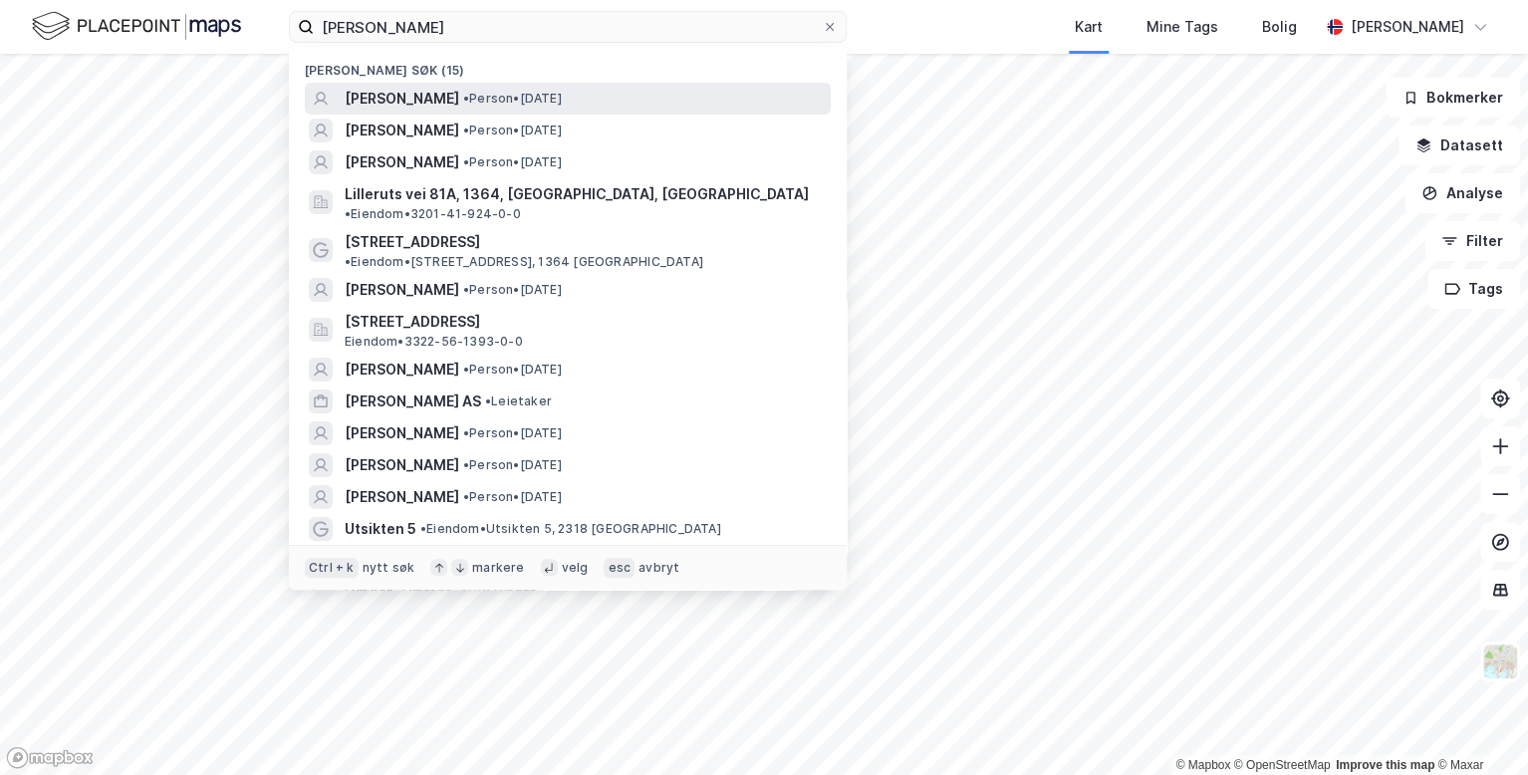
click at [459, 106] on span "[PERSON_NAME]" at bounding box center [402, 99] width 115 height 24
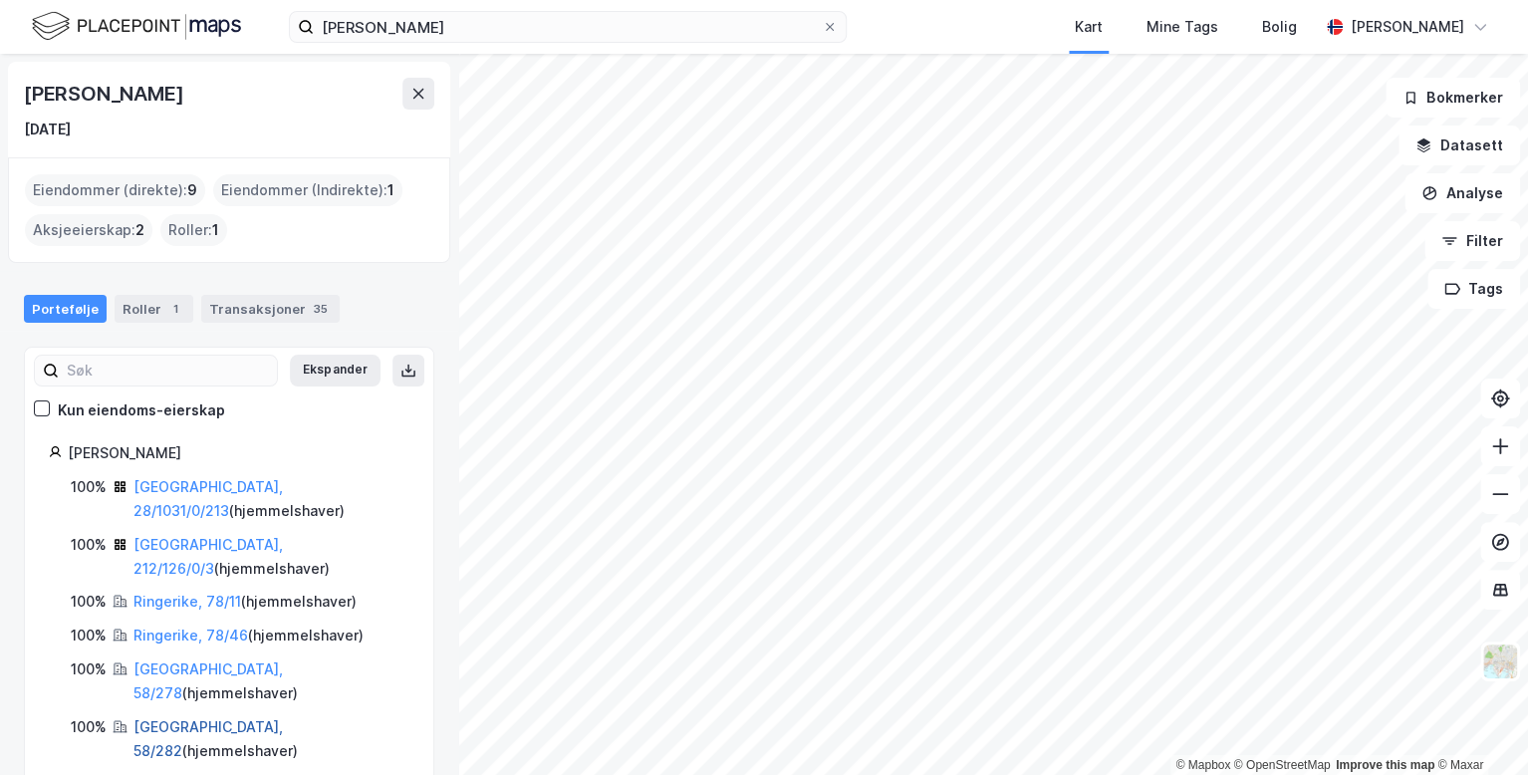
click at [174, 718] on link "[GEOGRAPHIC_DATA], 58/282" at bounding box center [208, 738] width 149 height 41
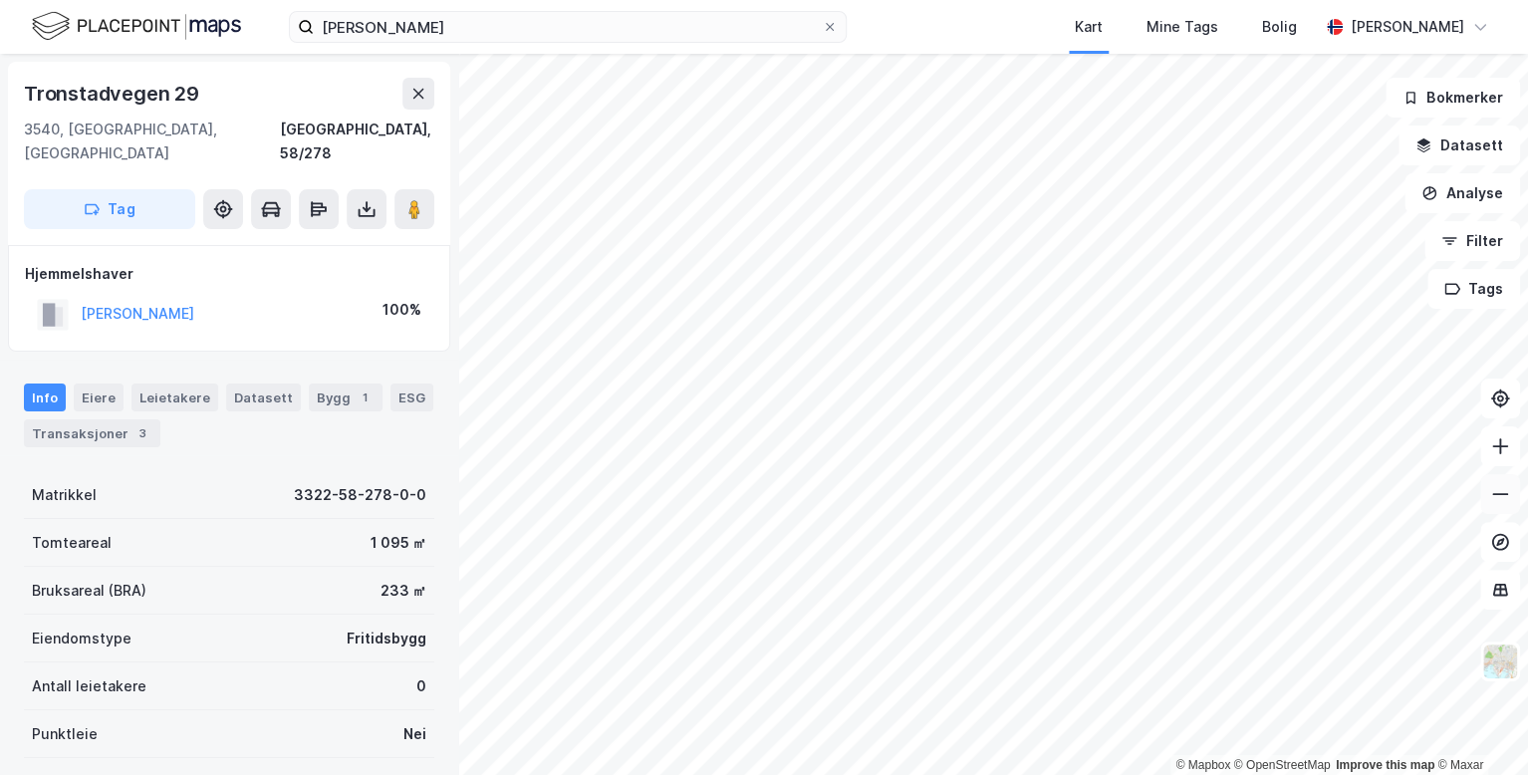
click at [1499, 501] on icon at bounding box center [1500, 494] width 20 height 20
click at [1501, 456] on button at bounding box center [1500, 446] width 40 height 40
click at [1502, 447] on icon at bounding box center [1500, 446] width 20 height 20
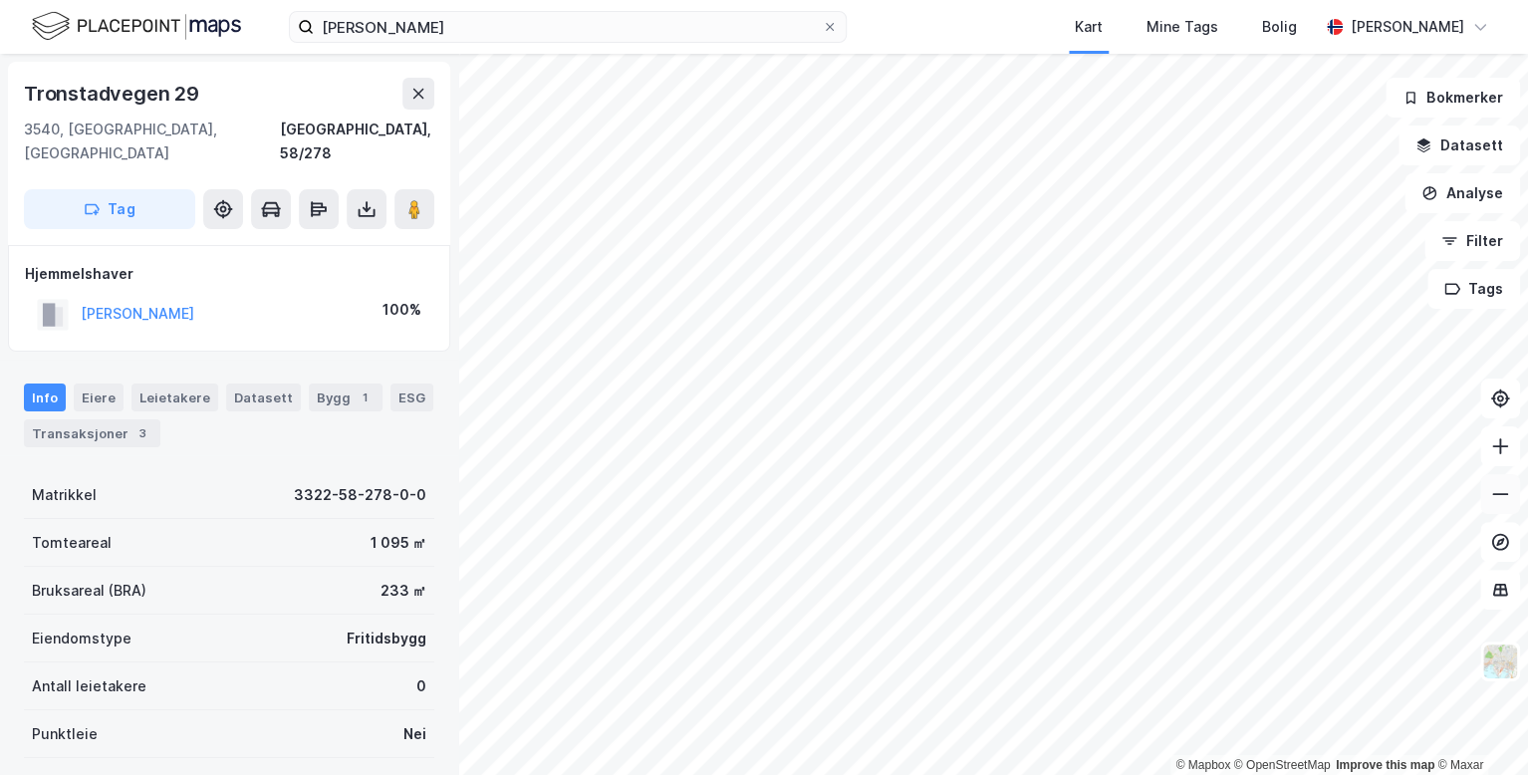
click at [1505, 493] on icon at bounding box center [1500, 494] width 16 height 2
click at [97, 419] on div "Transaksjoner 3" at bounding box center [92, 433] width 136 height 28
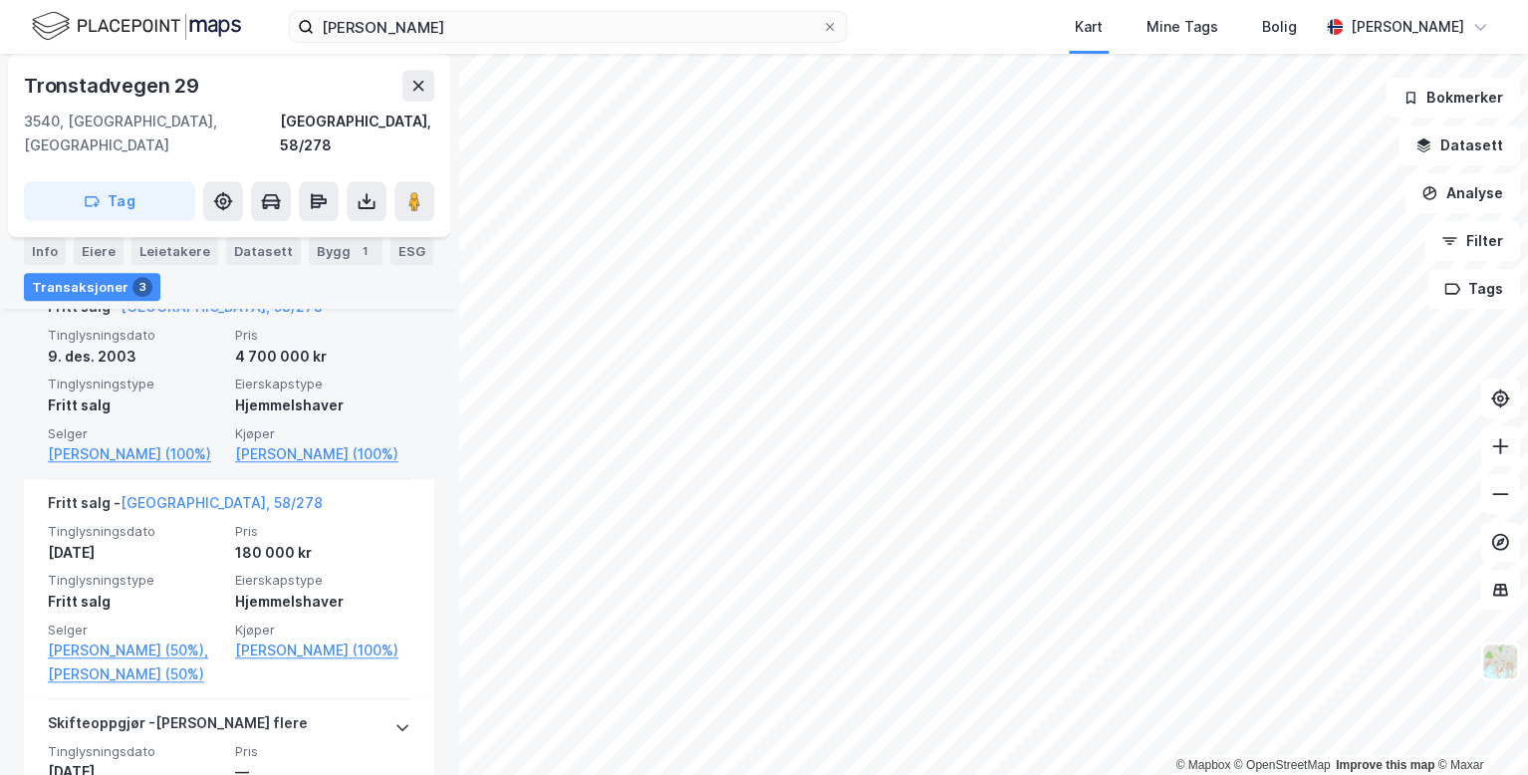
scroll to position [538, 0]
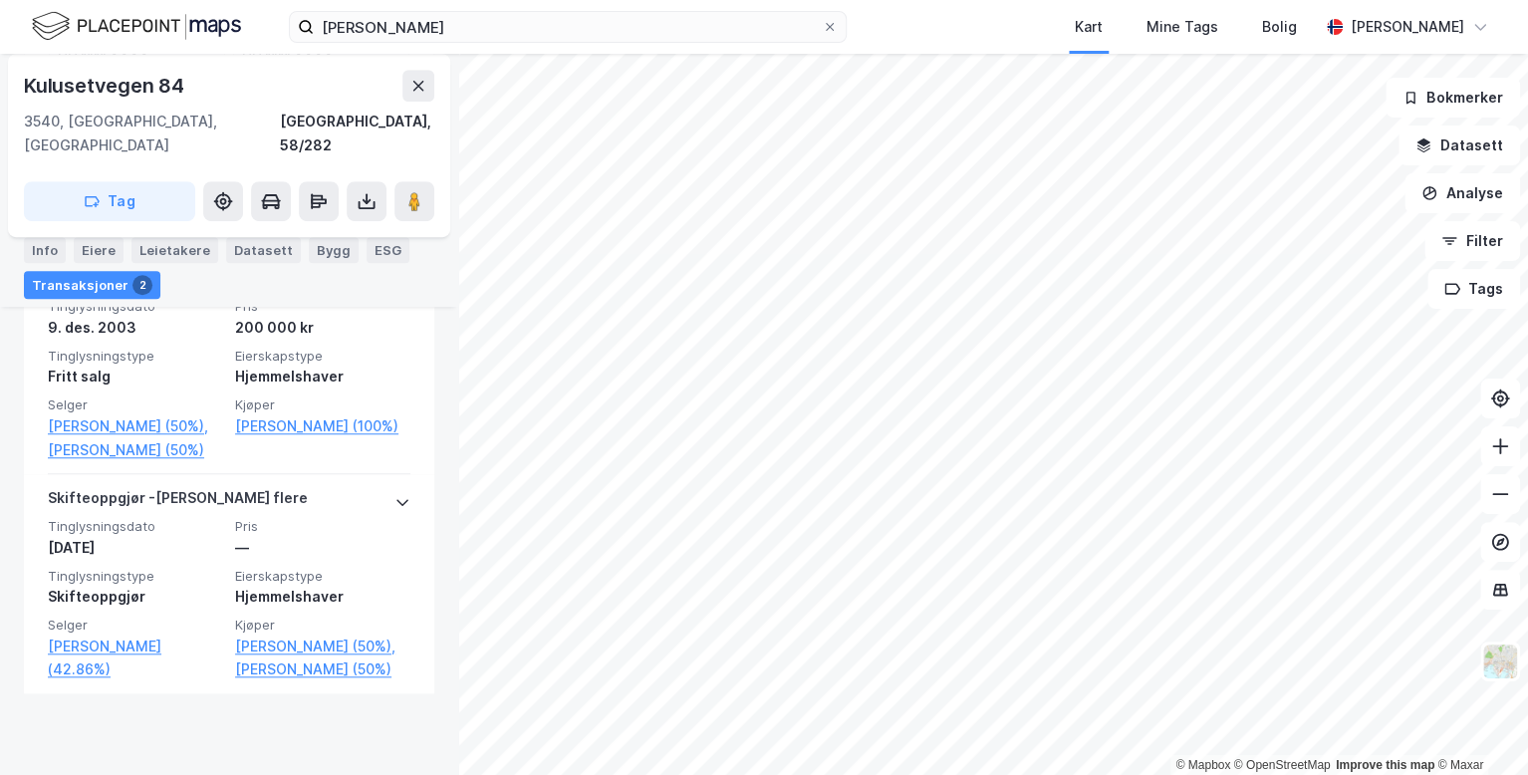
scroll to position [642, 0]
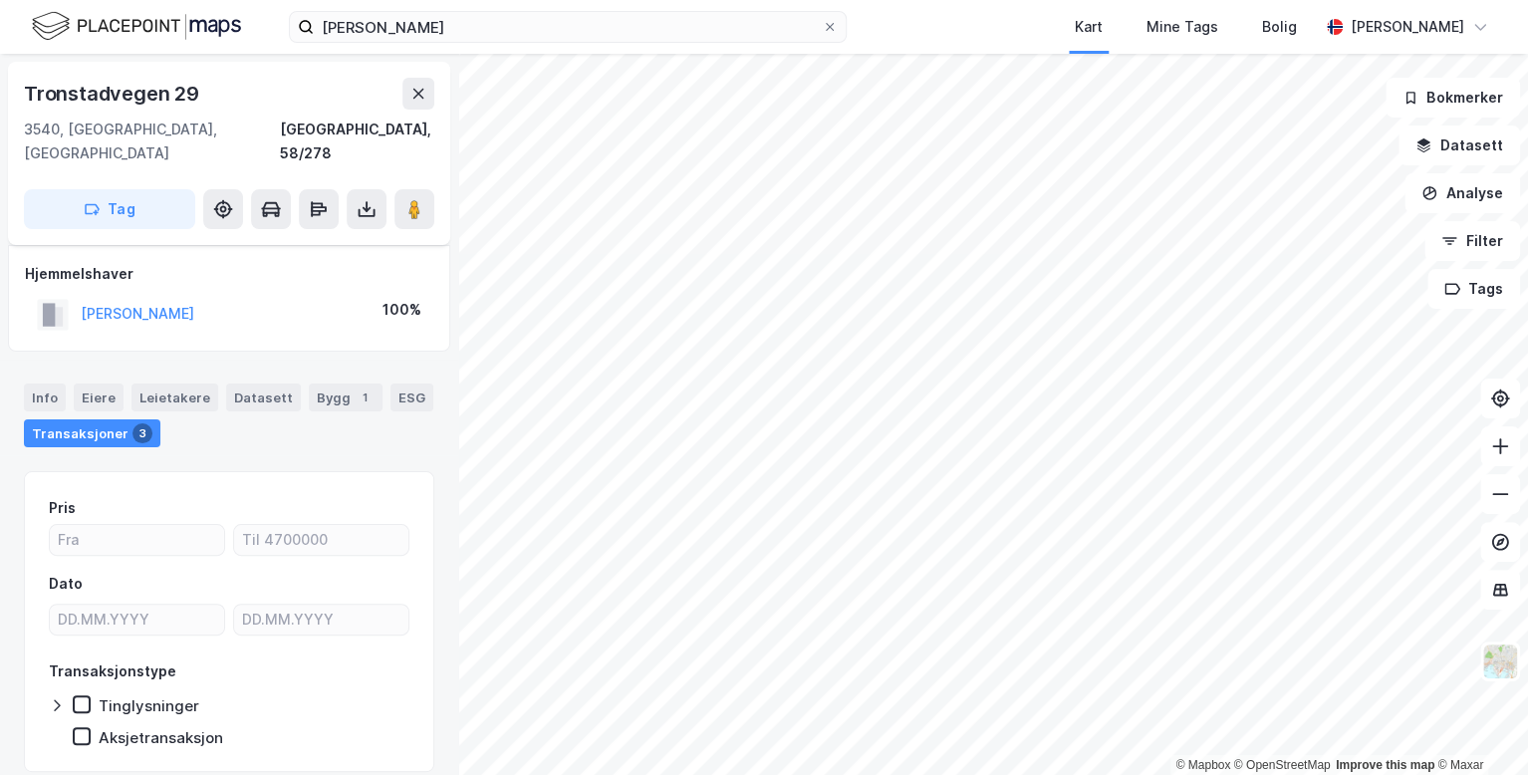
scroll to position [44, 0]
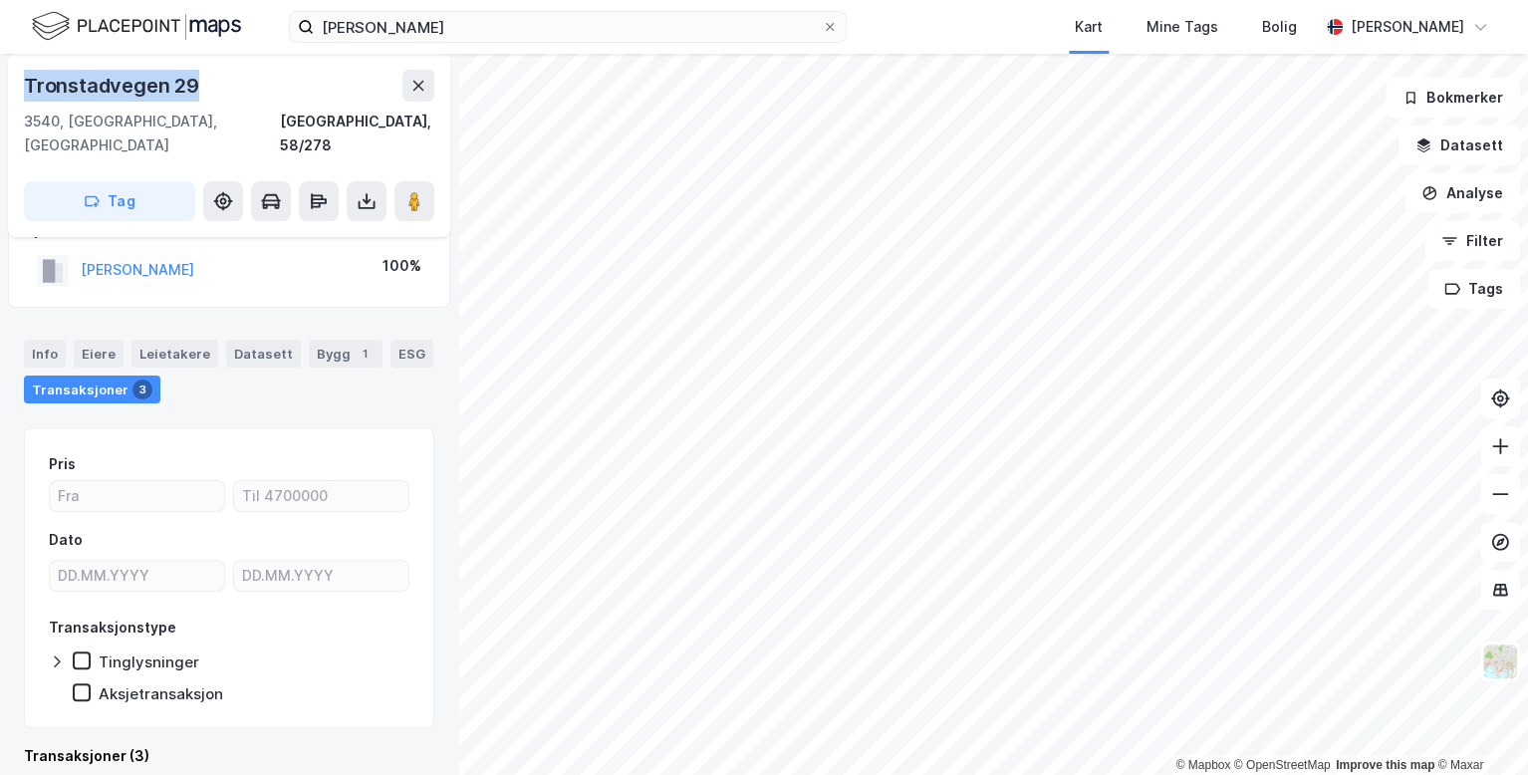
drag, startPoint x: 209, startPoint y: 90, endPoint x: 21, endPoint y: 99, distance: 188.5
click at [21, 99] on div "Tronstadvegen 29 3540, [GEOGRAPHIC_DATA], [GEOGRAPHIC_DATA] [GEOGRAPHIC_DATA], …" at bounding box center [229, 145] width 442 height 183
click at [214, 191] on icon at bounding box center [223, 201] width 20 height 20
click at [418, 79] on icon at bounding box center [418, 86] width 16 height 16
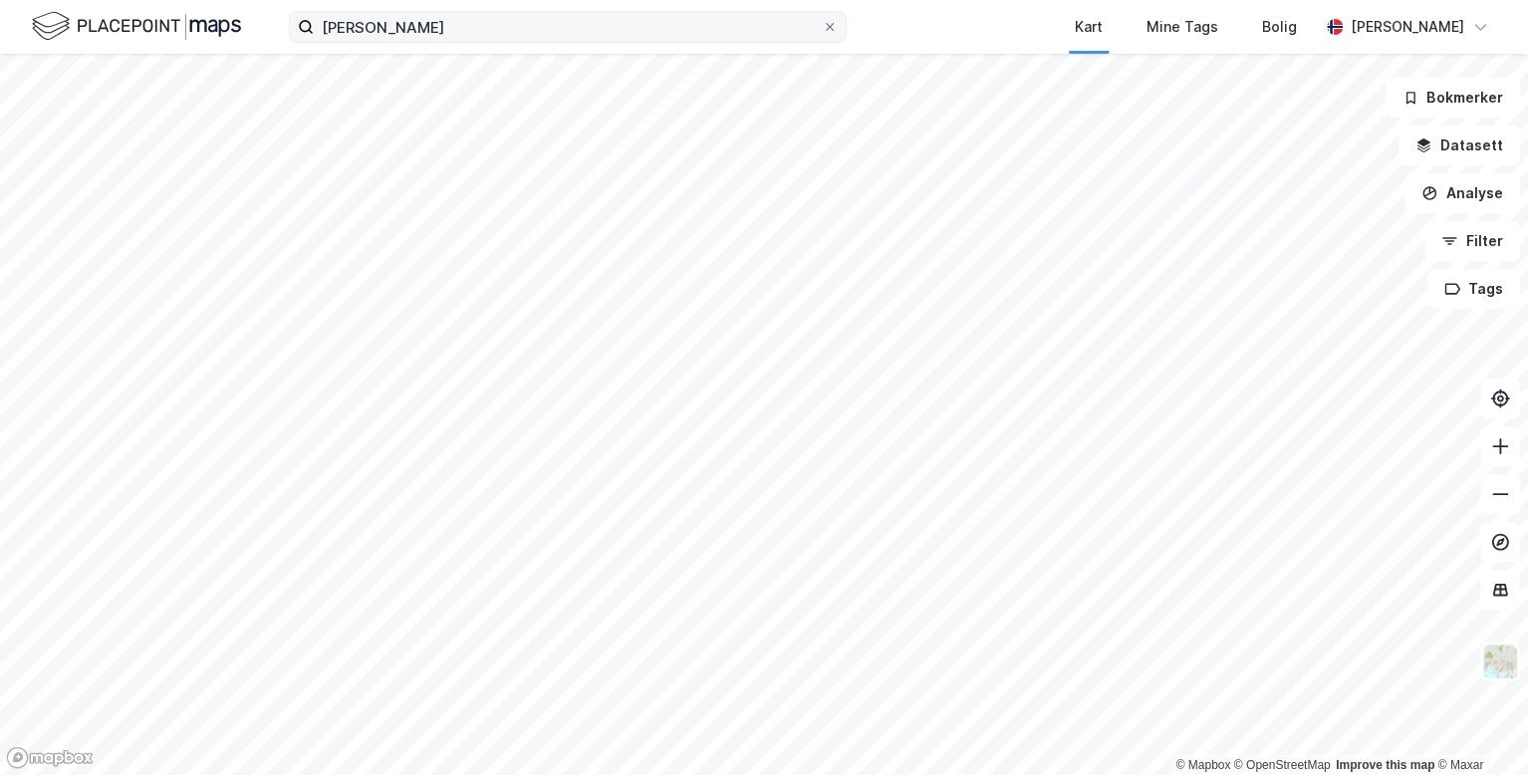
click at [490, 42] on label "[PERSON_NAME]" at bounding box center [568, 27] width 558 height 32
click at [490, 42] on input "[PERSON_NAME]" at bounding box center [568, 27] width 508 height 30
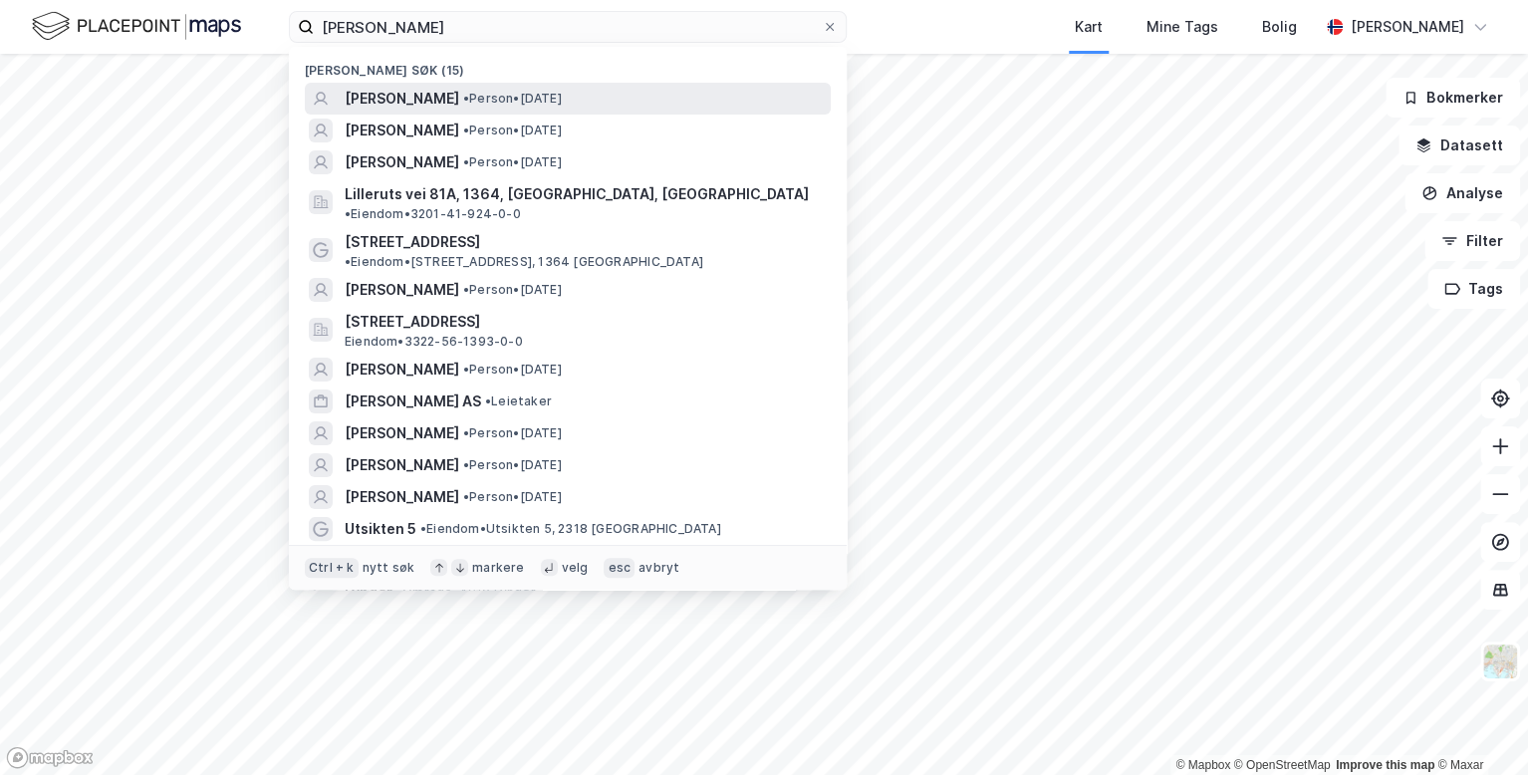
click at [459, 107] on span "[PERSON_NAME]" at bounding box center [402, 99] width 115 height 24
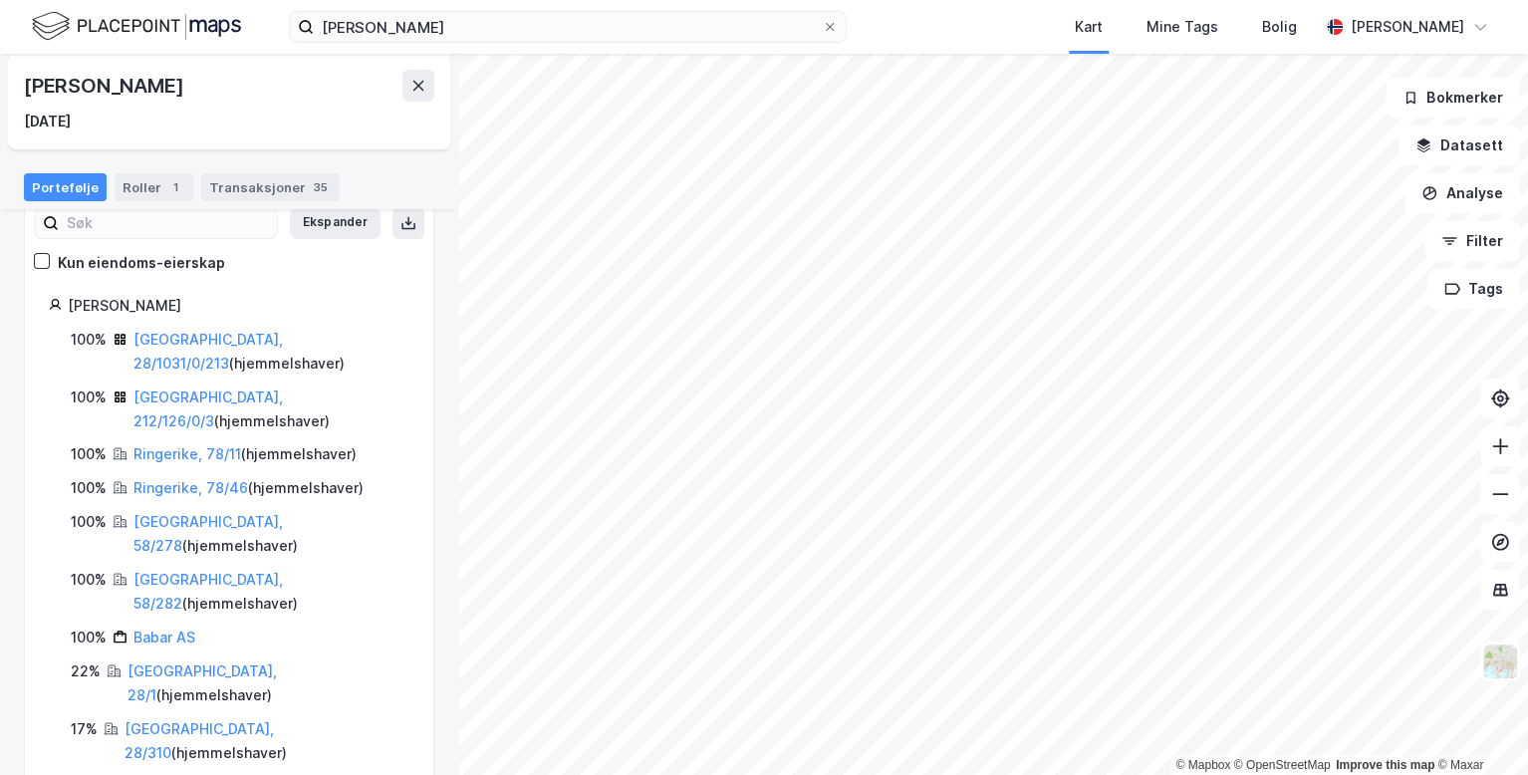
scroll to position [147, 0]
click at [152, 629] on link "Babar AS" at bounding box center [165, 637] width 62 height 17
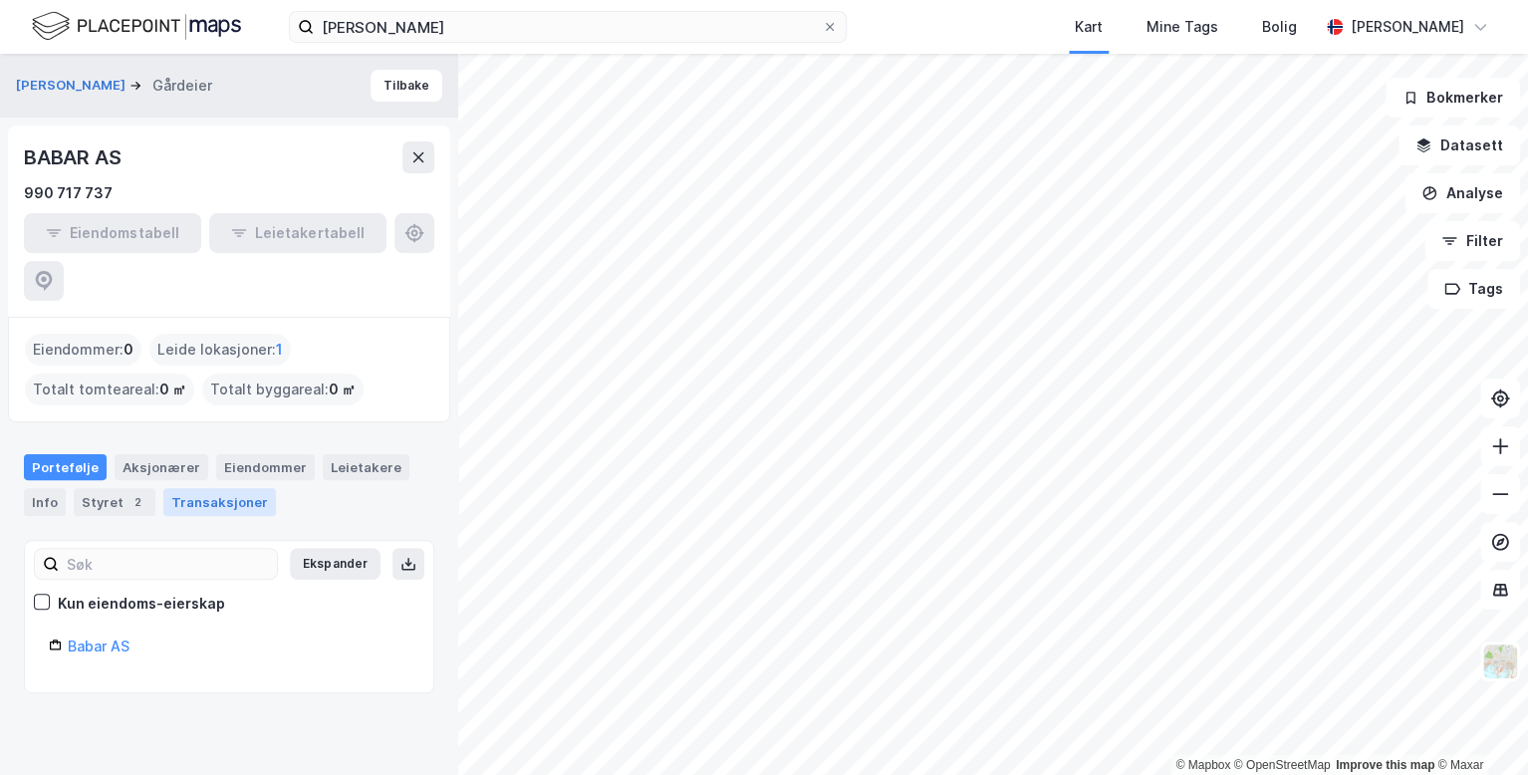
click at [217, 488] on div "Transaksjoner" at bounding box center [219, 502] width 113 height 28
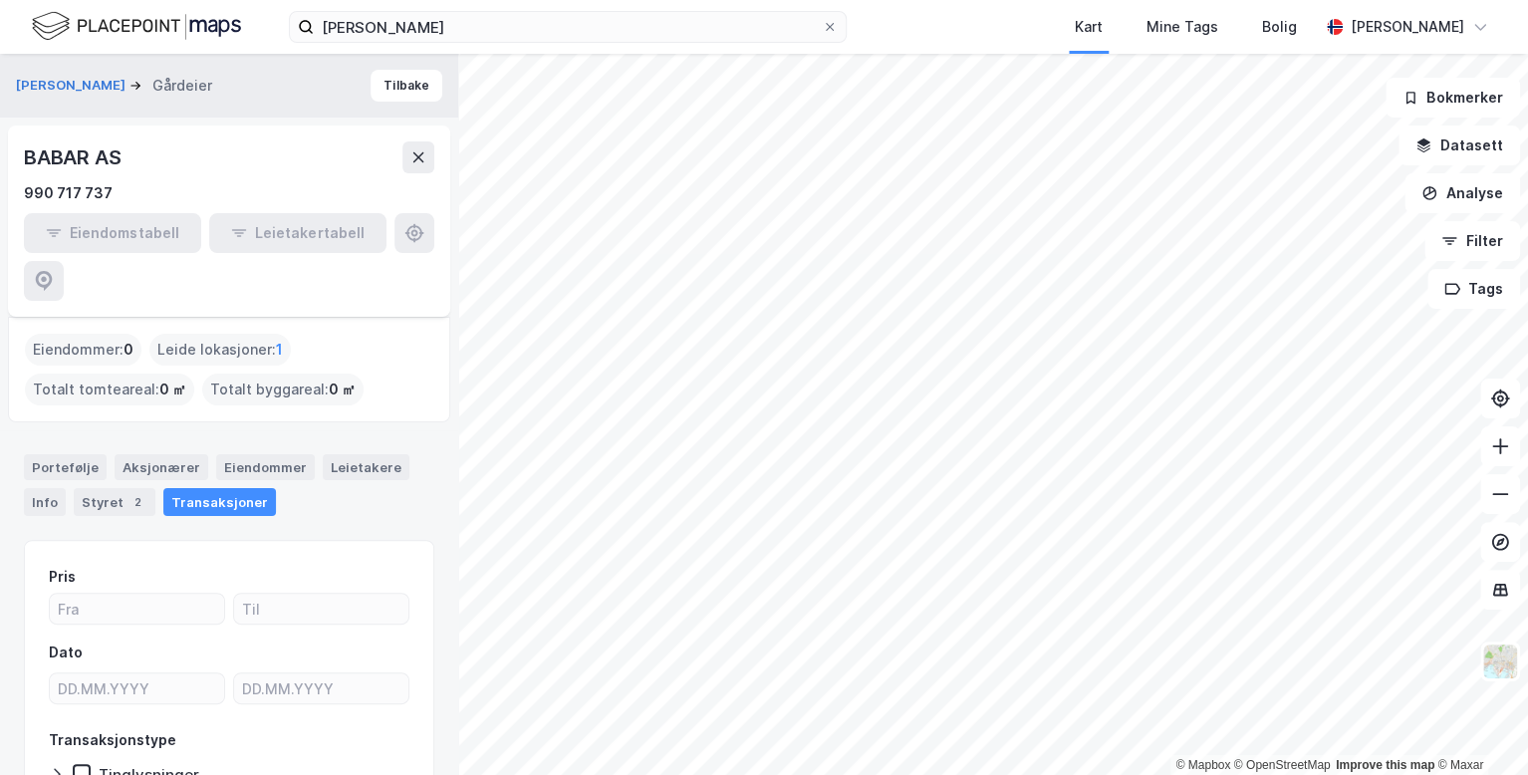
scroll to position [179, 0]
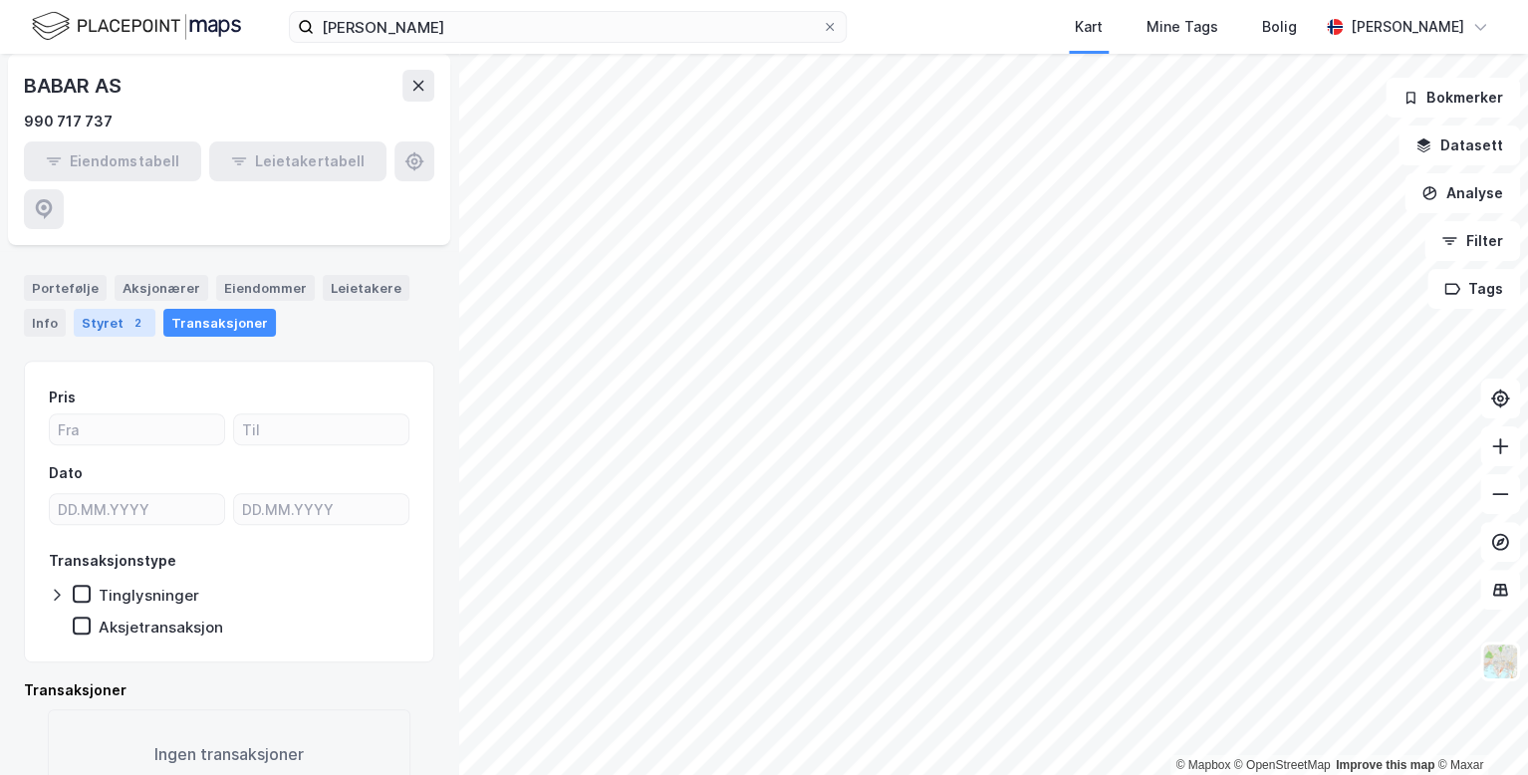
click at [116, 309] on div "Styret 2" at bounding box center [115, 323] width 82 height 28
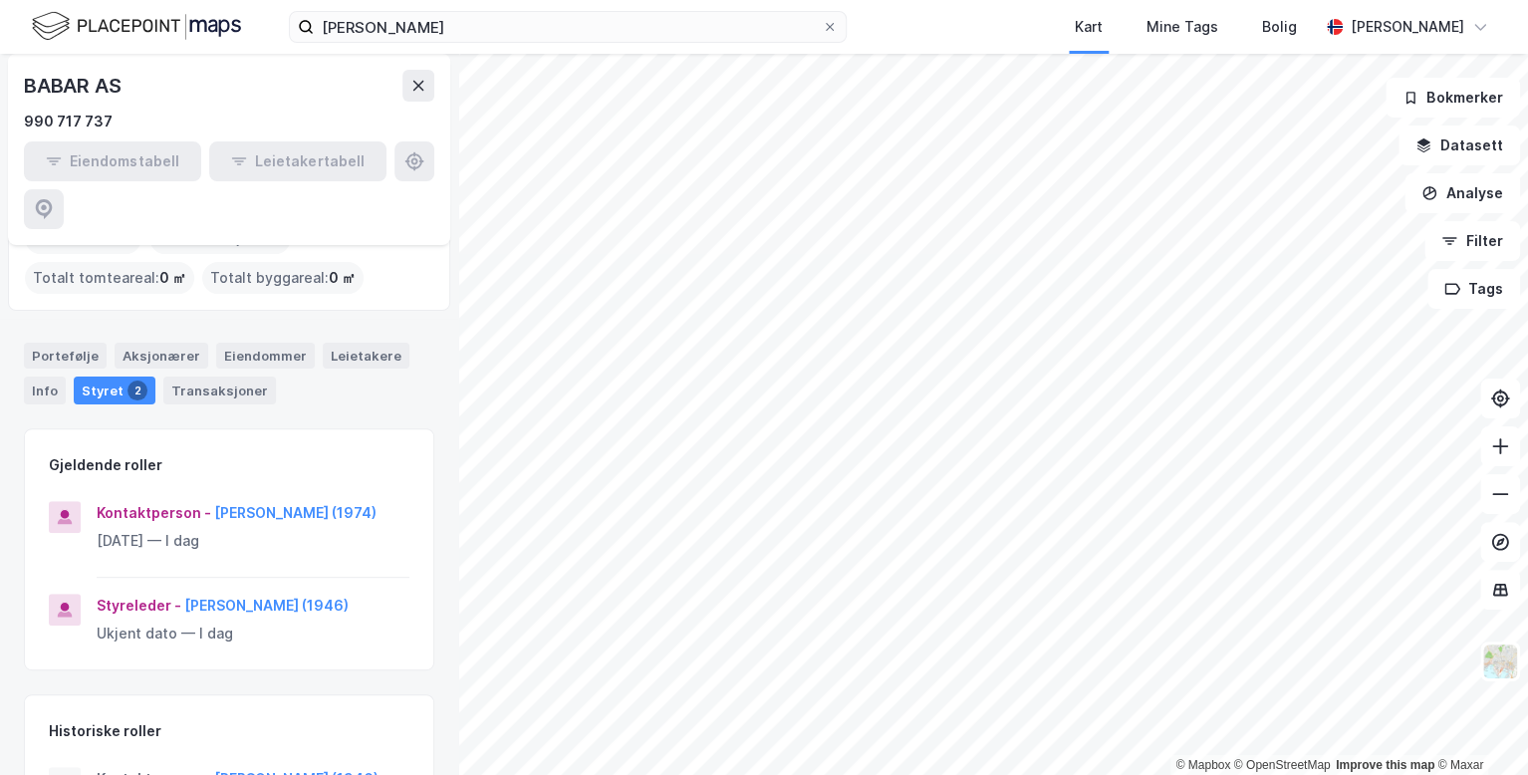
scroll to position [112, 0]
click at [0, 0] on button "[PERSON_NAME] (1974)" at bounding box center [0, 0] width 0 height 0
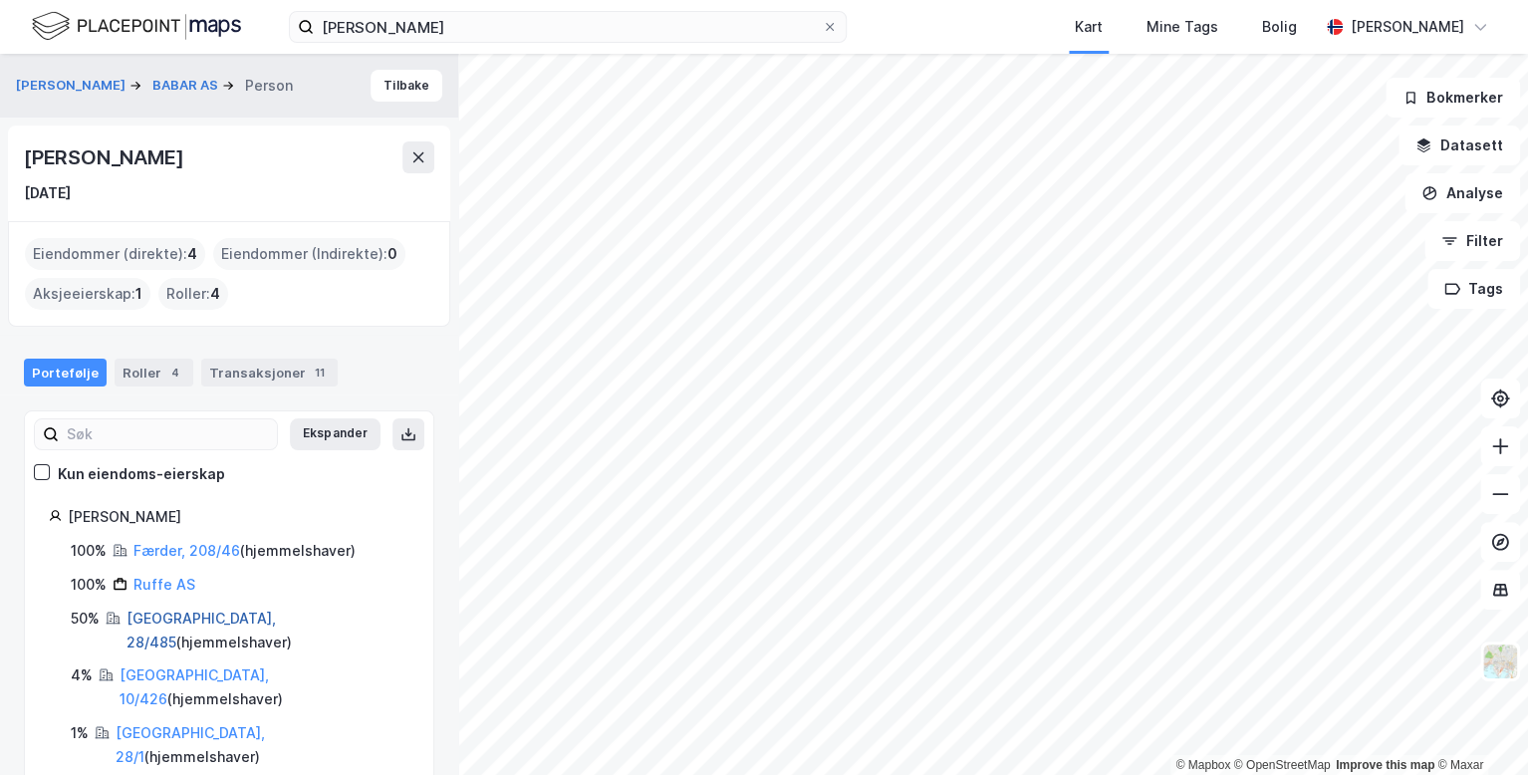
click at [197, 611] on link "[GEOGRAPHIC_DATA], 28/485" at bounding box center [201, 630] width 149 height 41
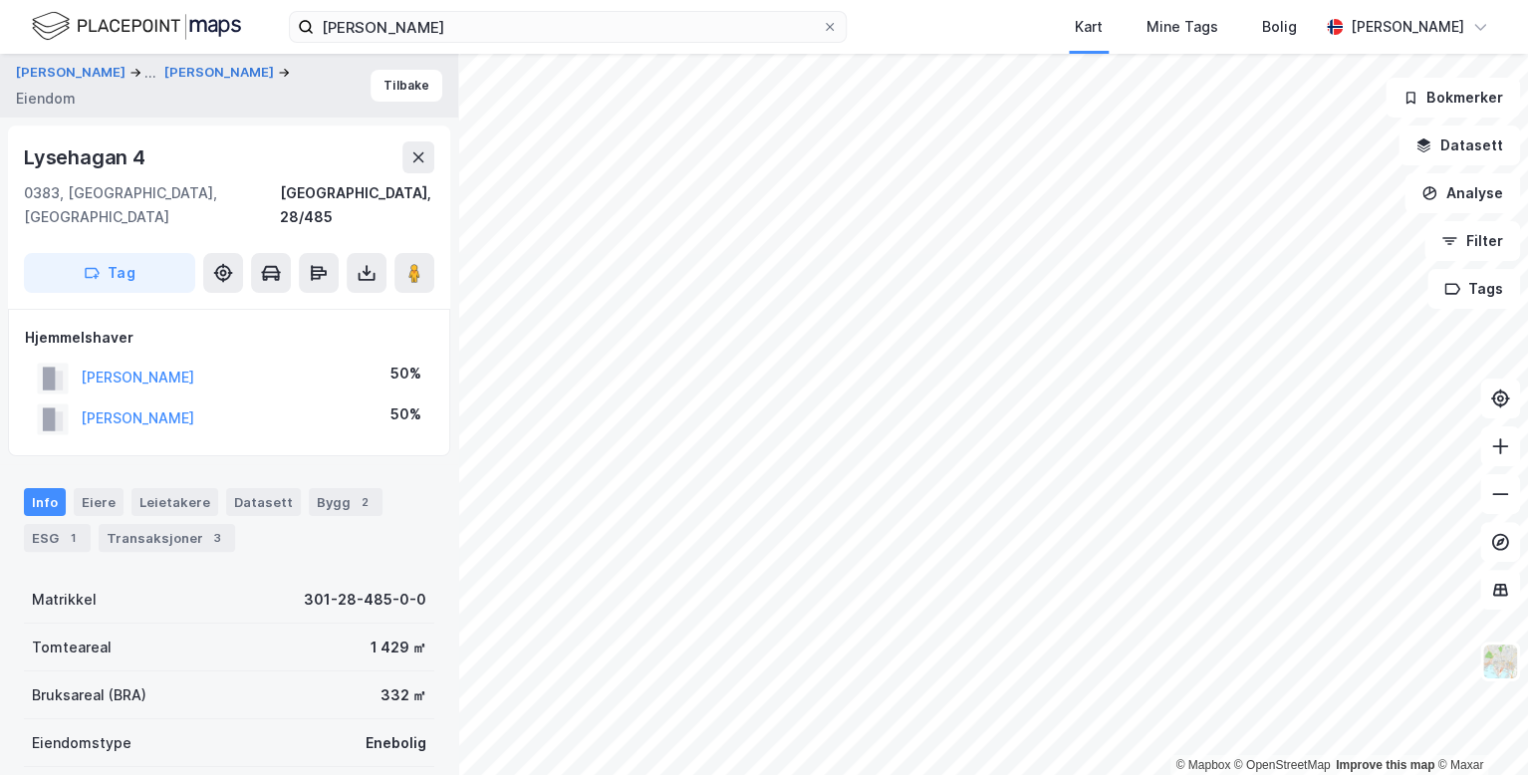
scroll to position [44, 0]
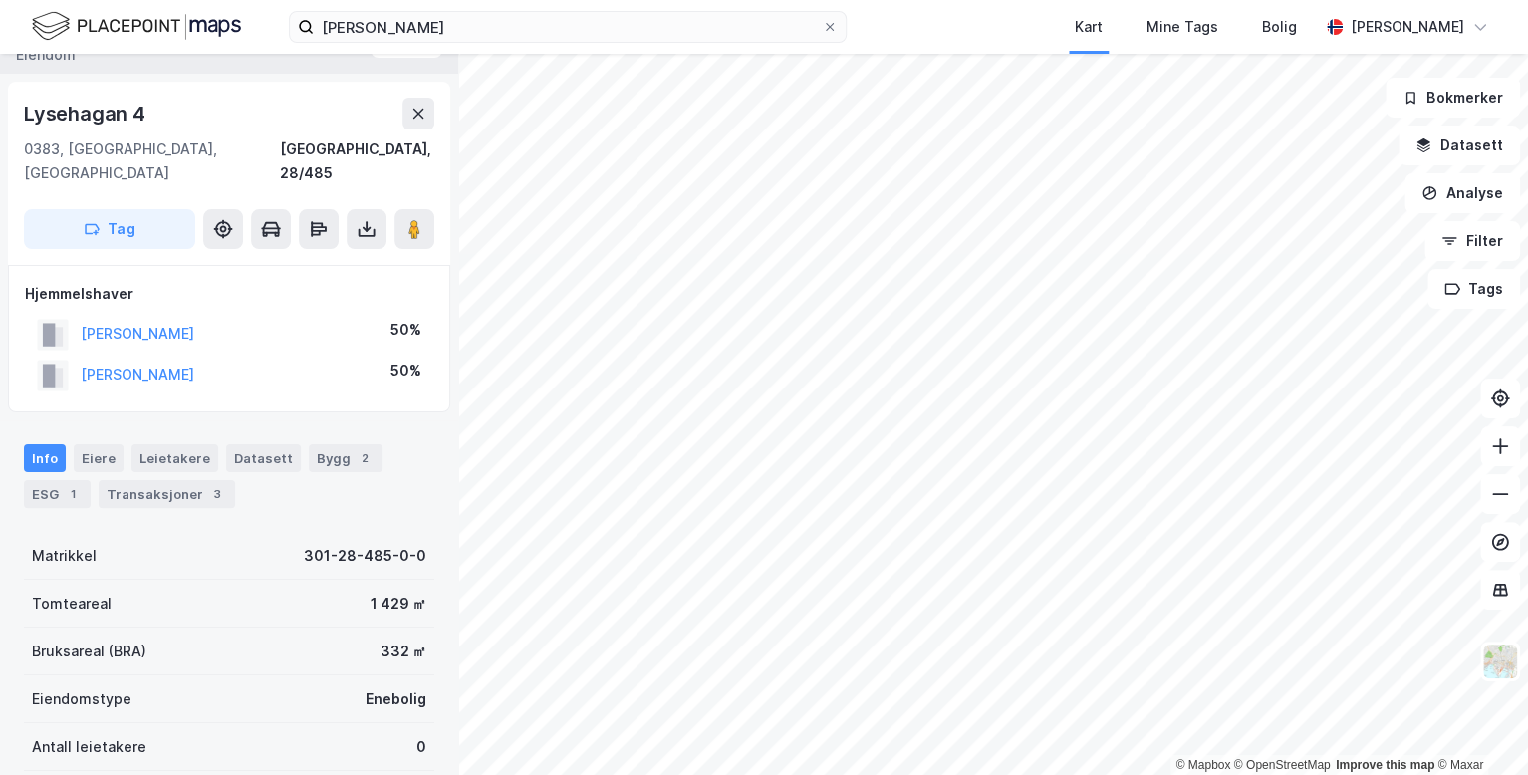
click at [946, 0] on html "[PERSON_NAME] Kart Mine Tags Bolig [PERSON_NAME] © Mapbox © OpenStreetMap Impro…" at bounding box center [764, 387] width 1528 height 775
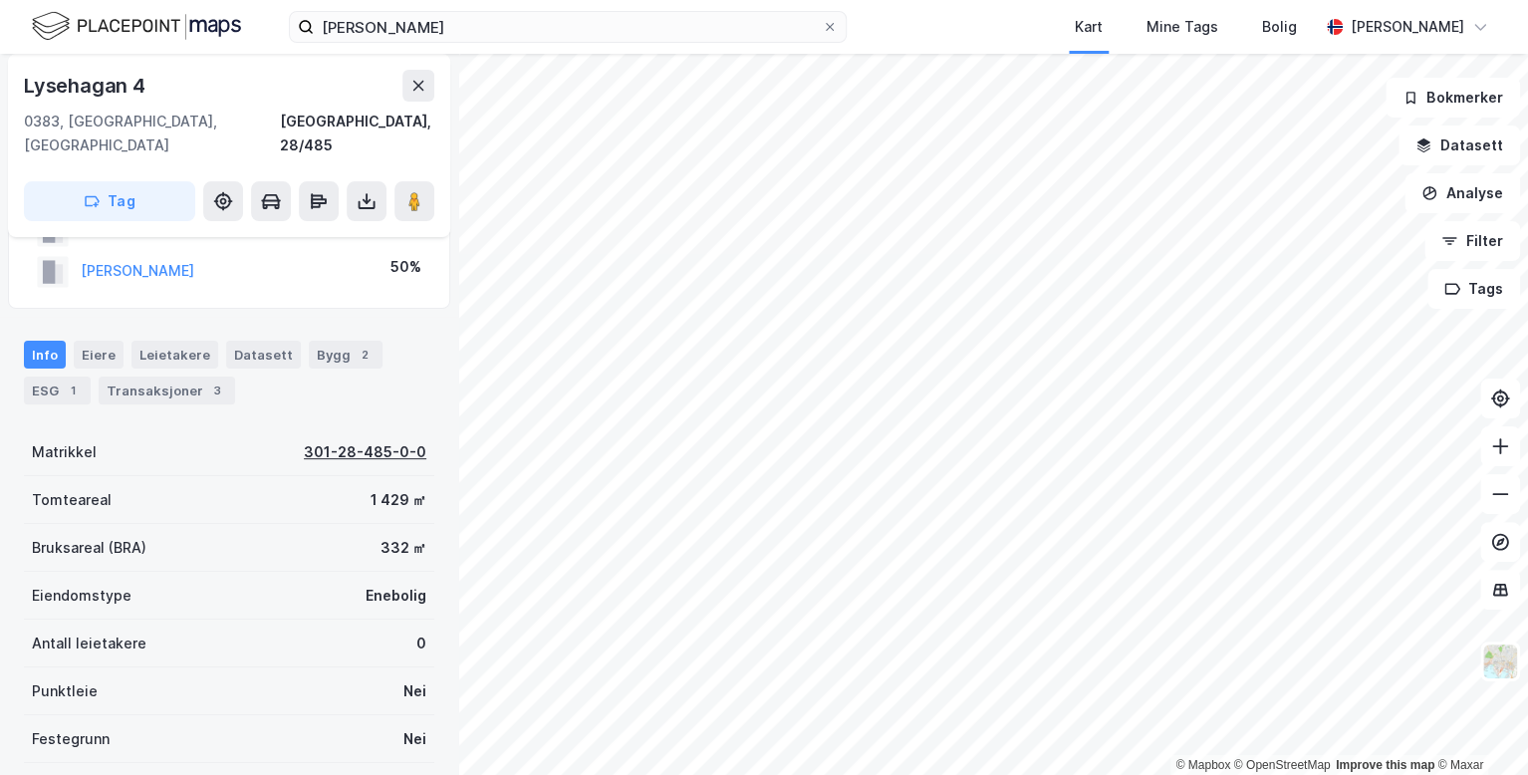
scroll to position [147, 0]
click at [130, 377] on div "Transaksjoner 3" at bounding box center [167, 391] width 136 height 28
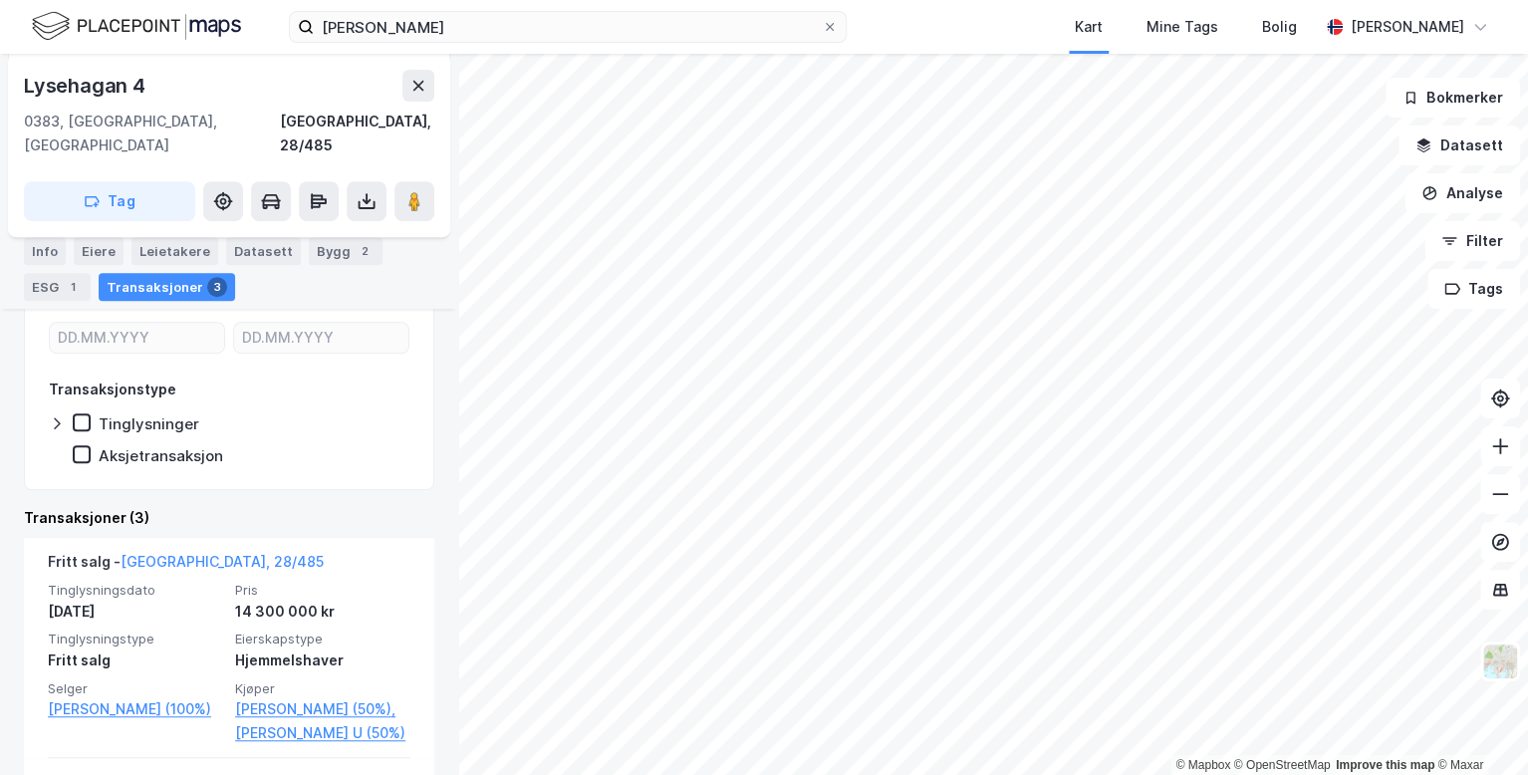
scroll to position [386, 0]
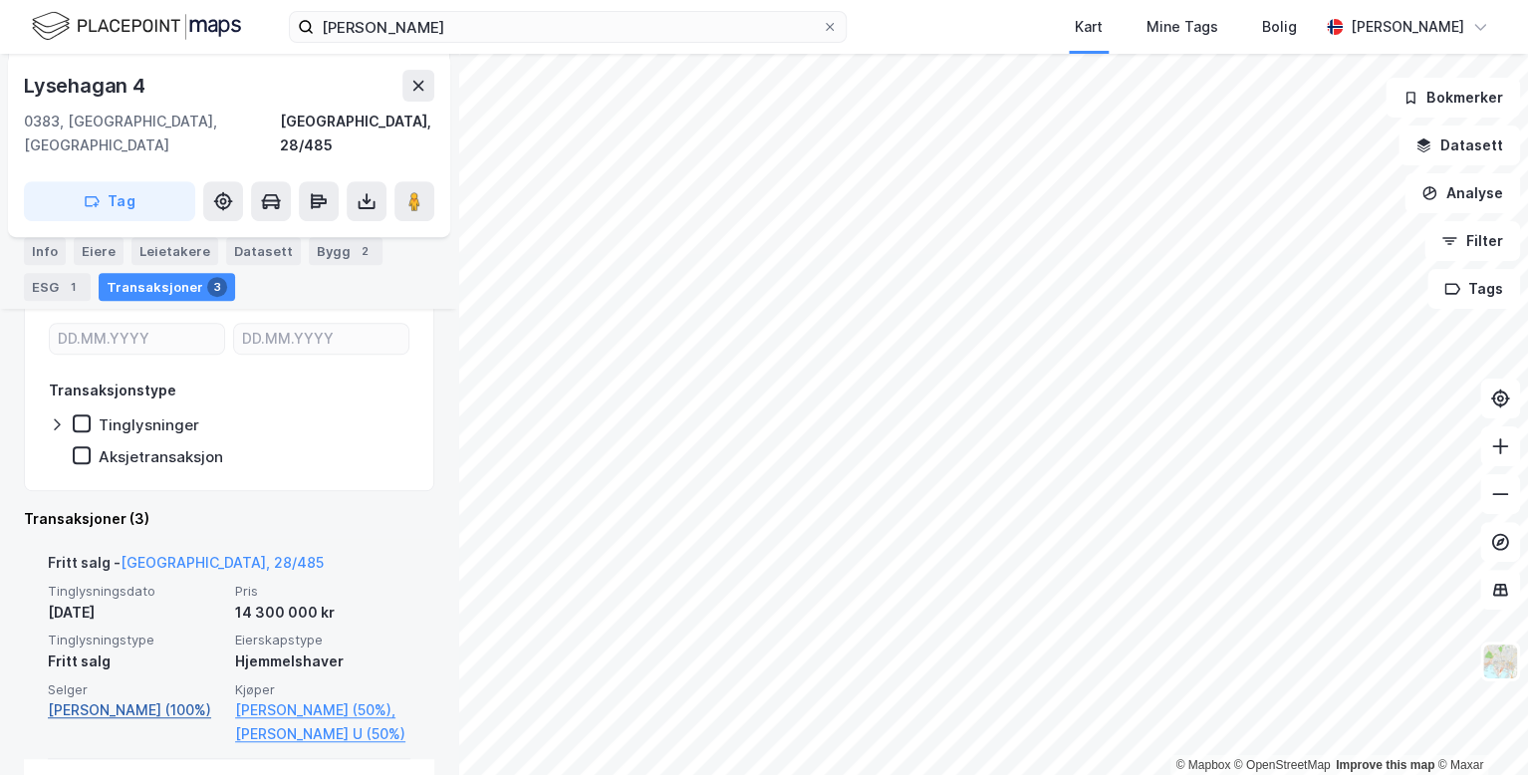
click at [117, 698] on link "[PERSON_NAME] (100%)" at bounding box center [135, 710] width 175 height 24
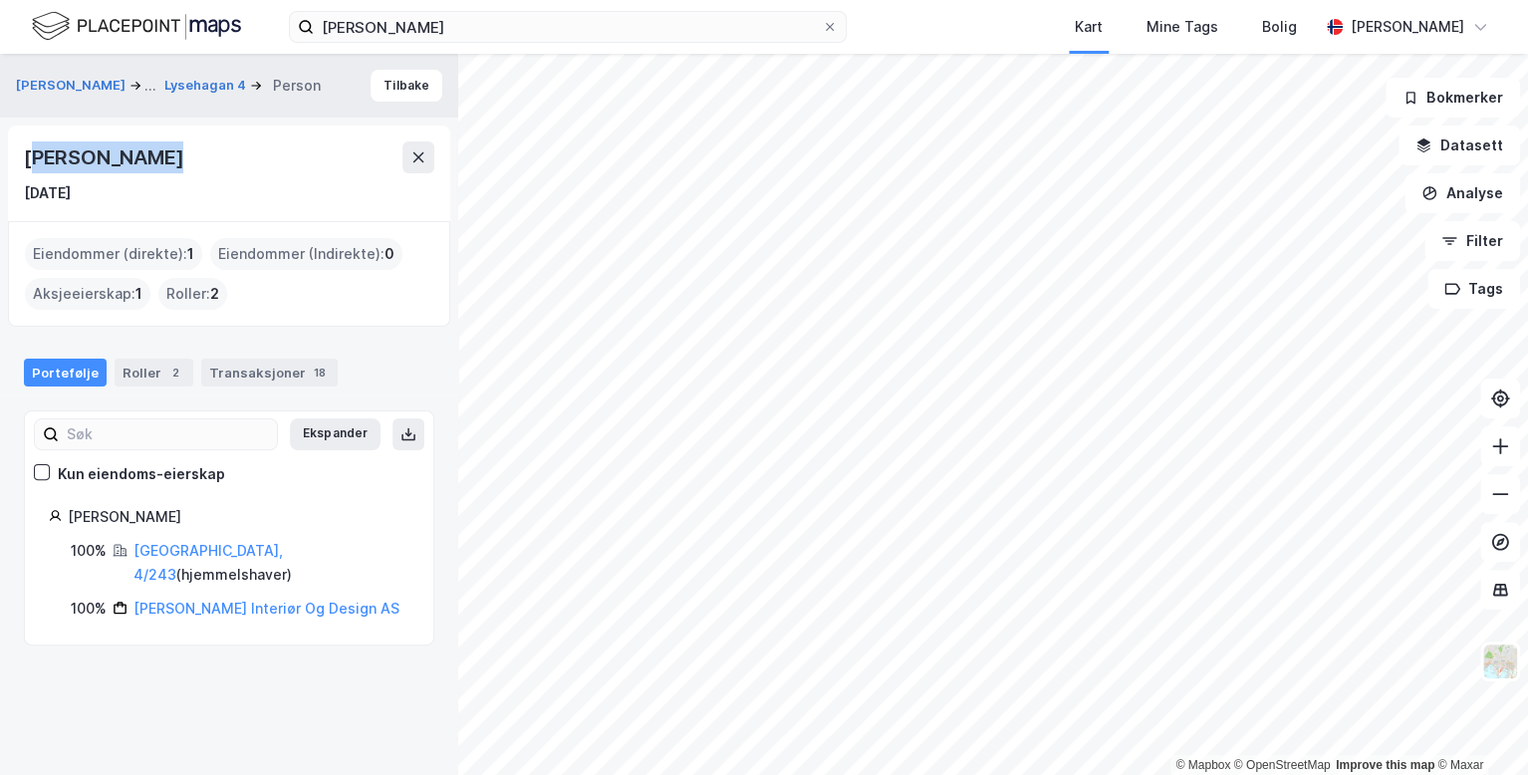
drag, startPoint x: 155, startPoint y: 164, endPoint x: 28, endPoint y: 158, distance: 127.7
click at [28, 158] on div "[PERSON_NAME]" at bounding box center [105, 157] width 163 height 32
drag, startPoint x: 28, startPoint y: 158, endPoint x: 155, endPoint y: 165, distance: 127.7
click at [155, 165] on div "[PERSON_NAME]" at bounding box center [105, 157] width 163 height 32
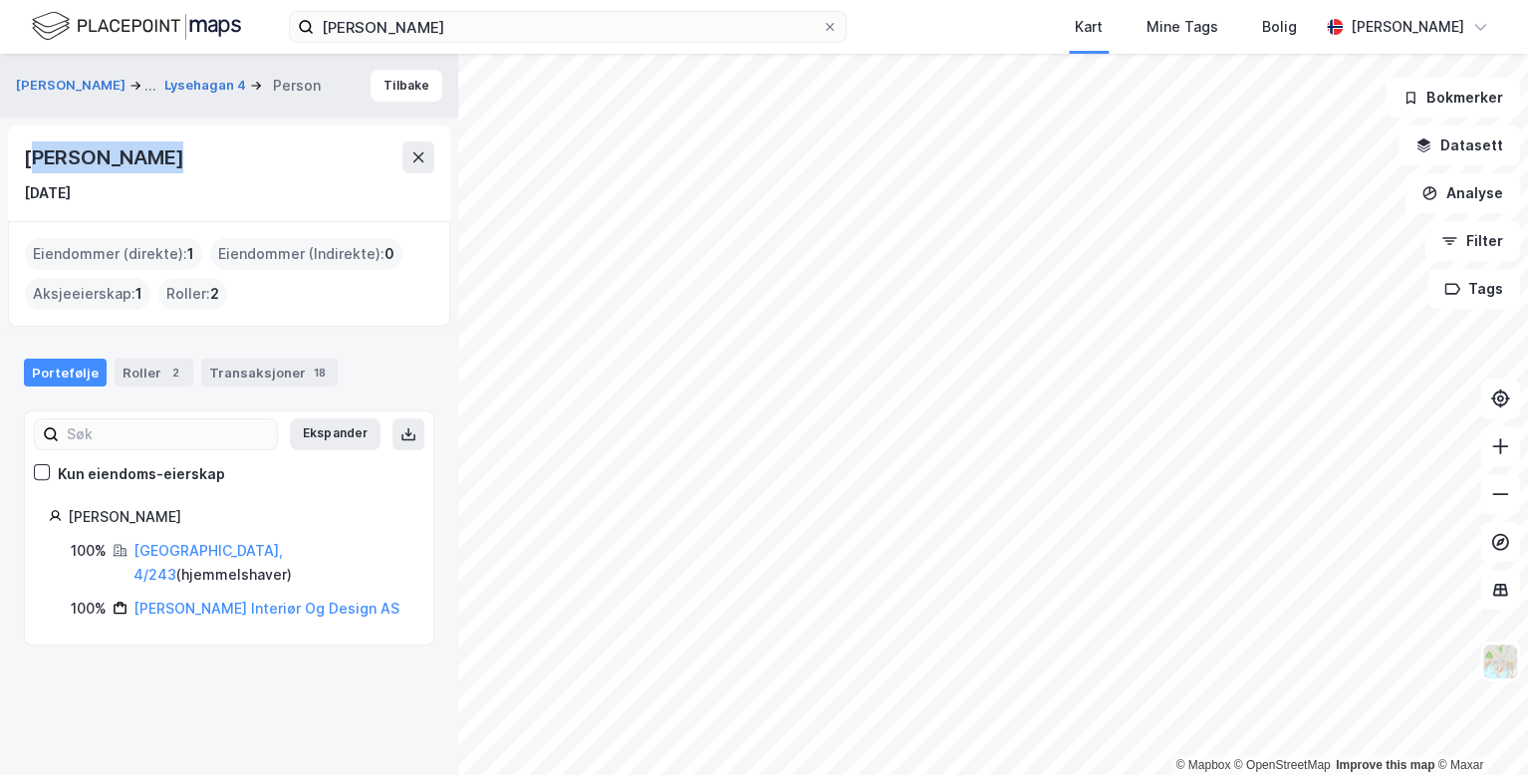
click at [71, 170] on div "[PERSON_NAME]" at bounding box center [105, 157] width 163 height 32
drag, startPoint x: 160, startPoint y: 159, endPoint x: 15, endPoint y: 164, distance: 145.5
click at [15, 164] on div "[PERSON_NAME] [DATE]" at bounding box center [229, 174] width 442 height 96
